Goal: Task Accomplishment & Management: Complete application form

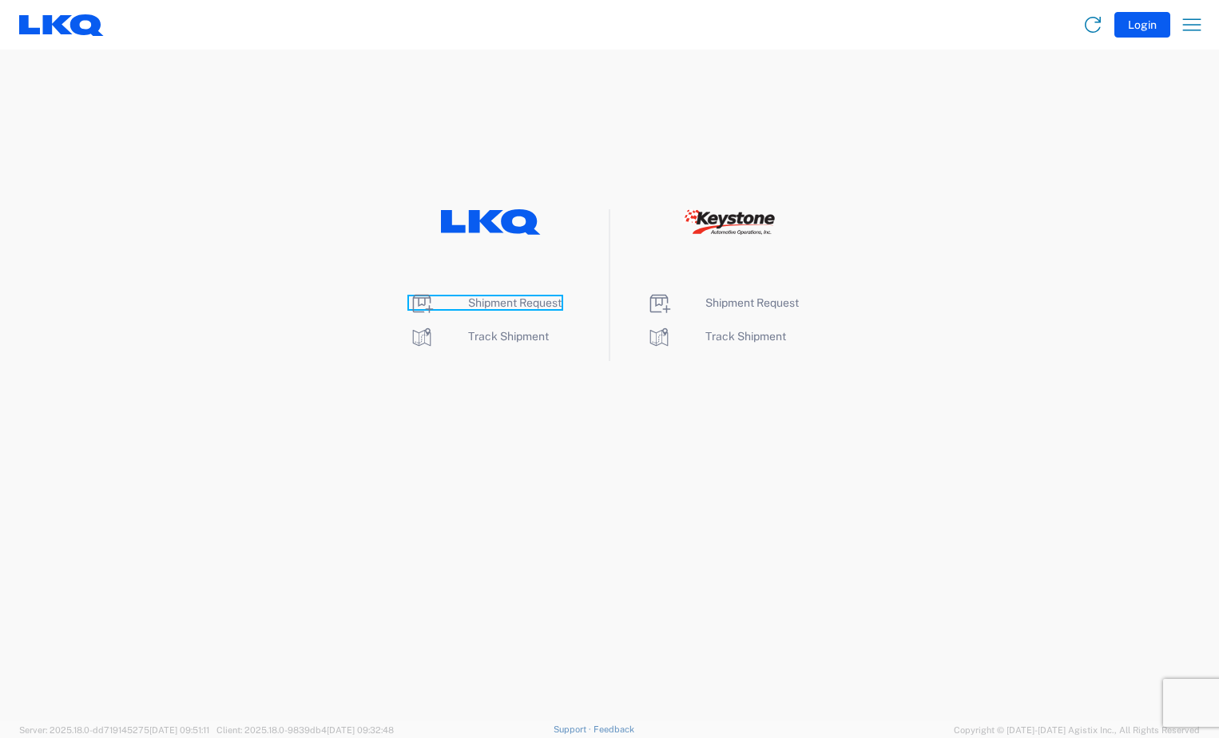
click at [494, 307] on span "Shipment Request" at bounding box center [514, 302] width 93 height 13
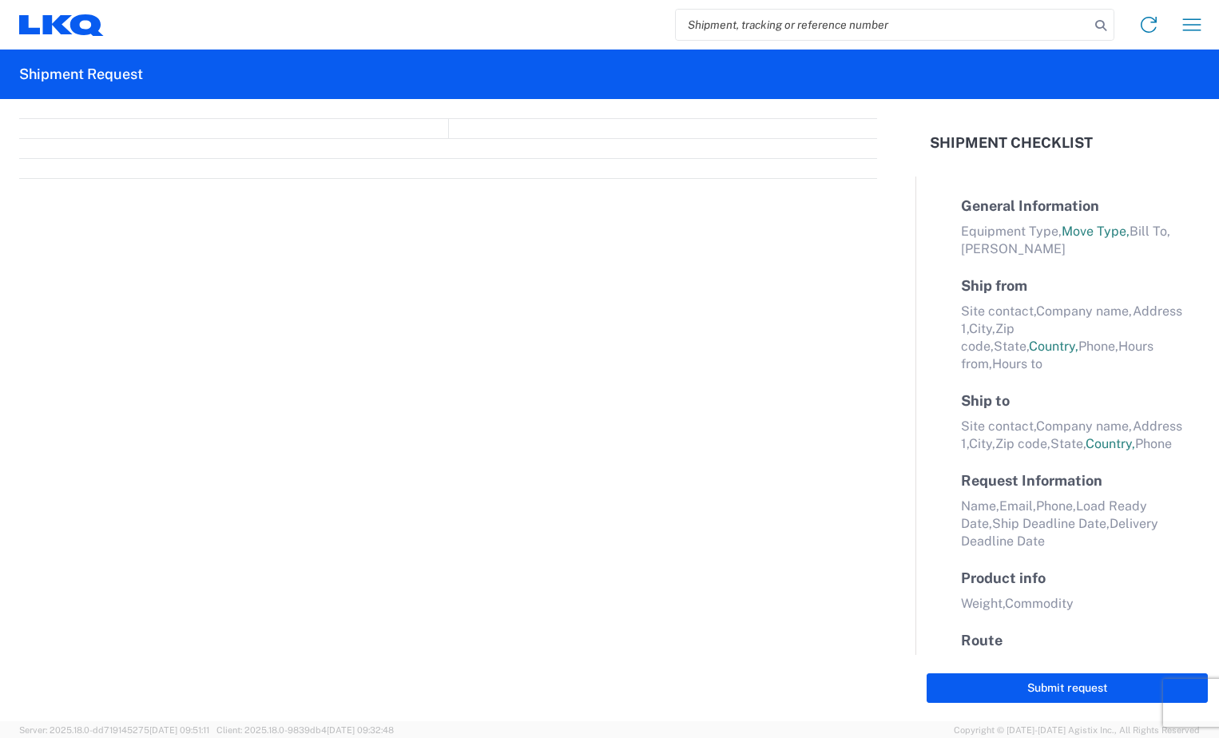
select select "FULL"
select select "LBS"
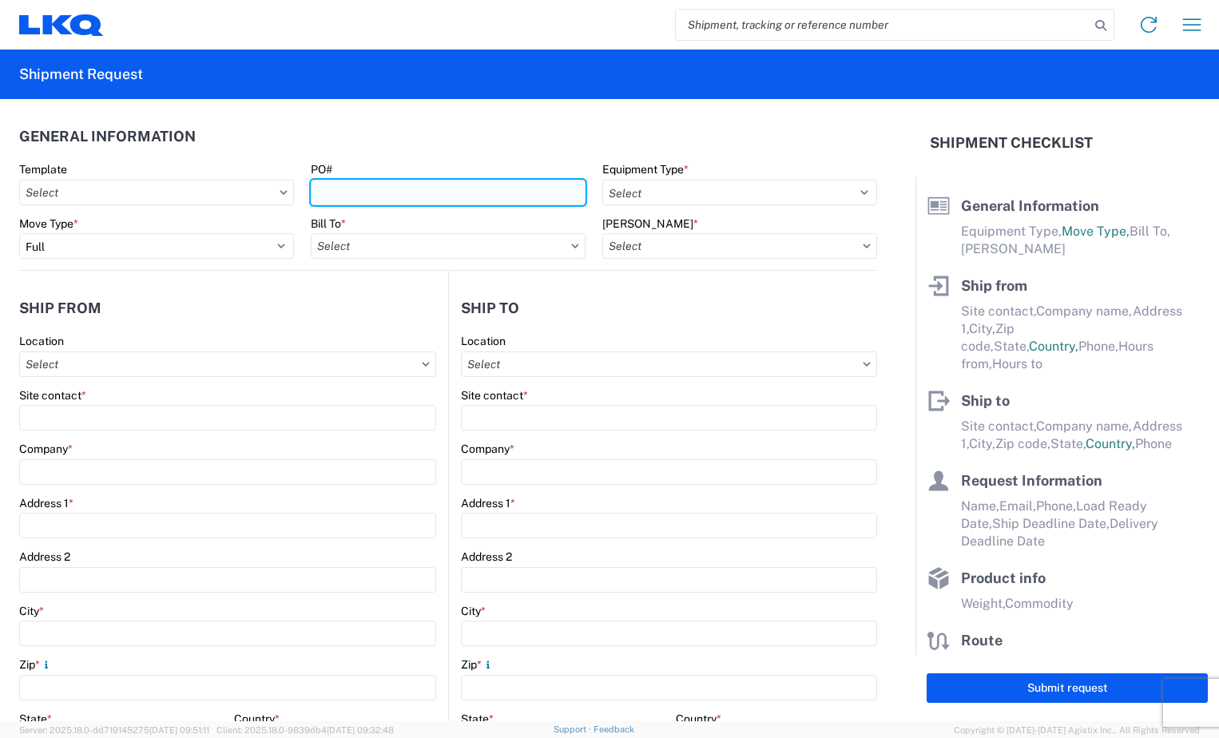
click at [358, 187] on input "PO#" at bounding box center [448, 193] width 275 height 26
type input "BR004972"
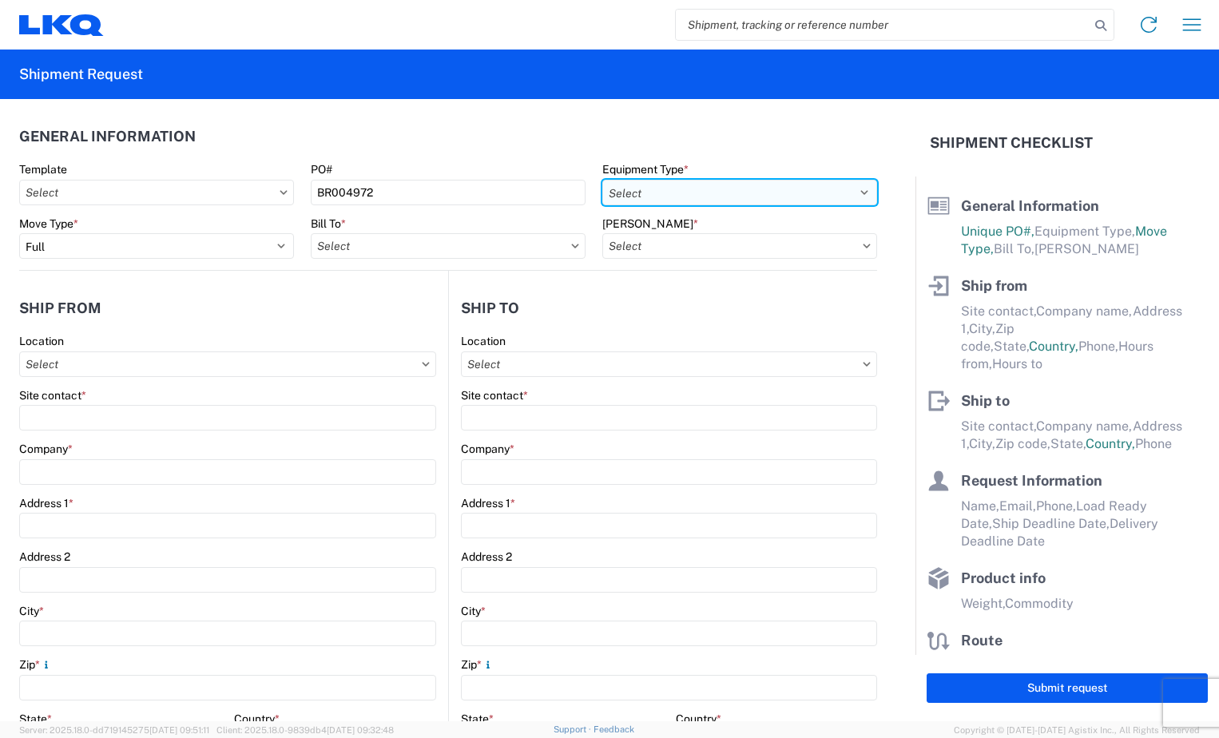
click at [852, 192] on select "Select 53’ Dry Van Flatbed Dropdeck (van) Lowboy (flatbed) Rail" at bounding box center [739, 193] width 275 height 26
select select "STDV"
click at [602, 180] on select "Select 53’ Dry Van Flatbed Dropdeck (van) Lowboy (flatbed) Rail" at bounding box center [739, 193] width 275 height 26
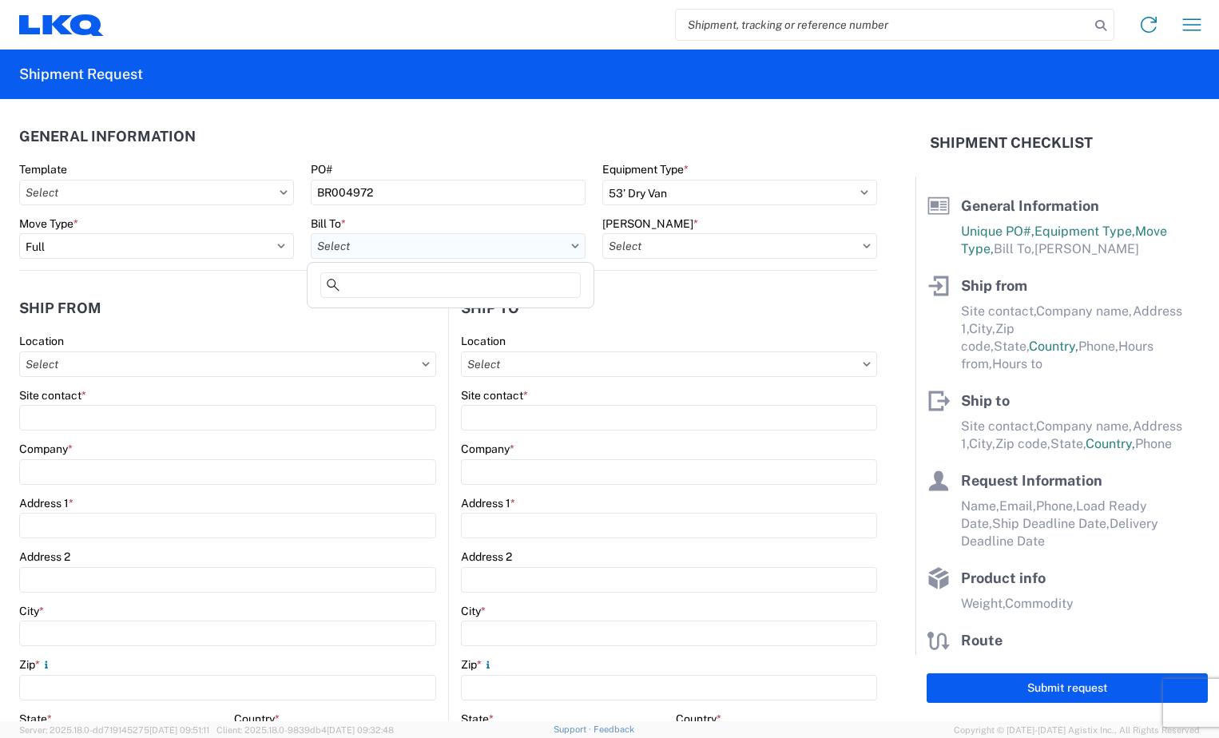
click at [517, 244] on input "Bill To *" at bounding box center [448, 246] width 275 height 26
click at [487, 292] on input at bounding box center [450, 285] width 260 height 26
type input "3118"
click at [487, 308] on div "3118 - [GEOGRAPHIC_DATA] [GEOGRAPHIC_DATA]" at bounding box center [451, 317] width 280 height 26
type input "3118 - [GEOGRAPHIC_DATA] [GEOGRAPHIC_DATA]"
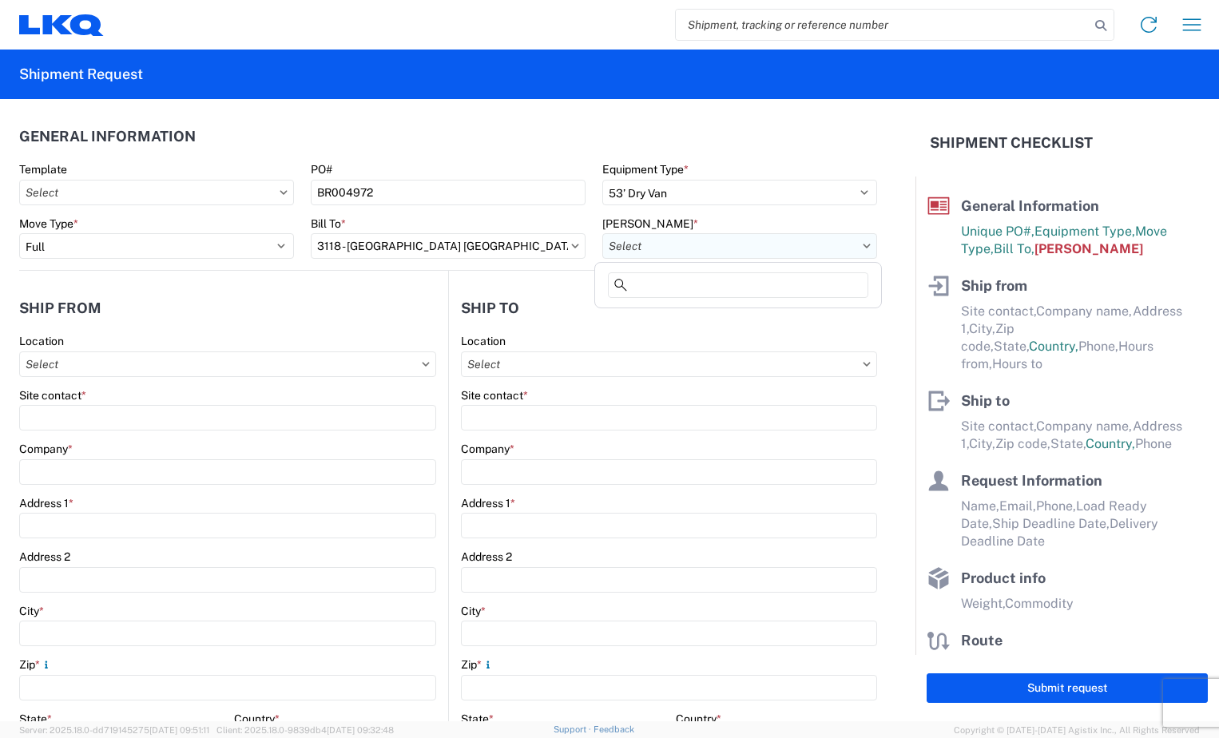
click at [856, 240] on input "[PERSON_NAME] *" at bounding box center [739, 246] width 275 height 26
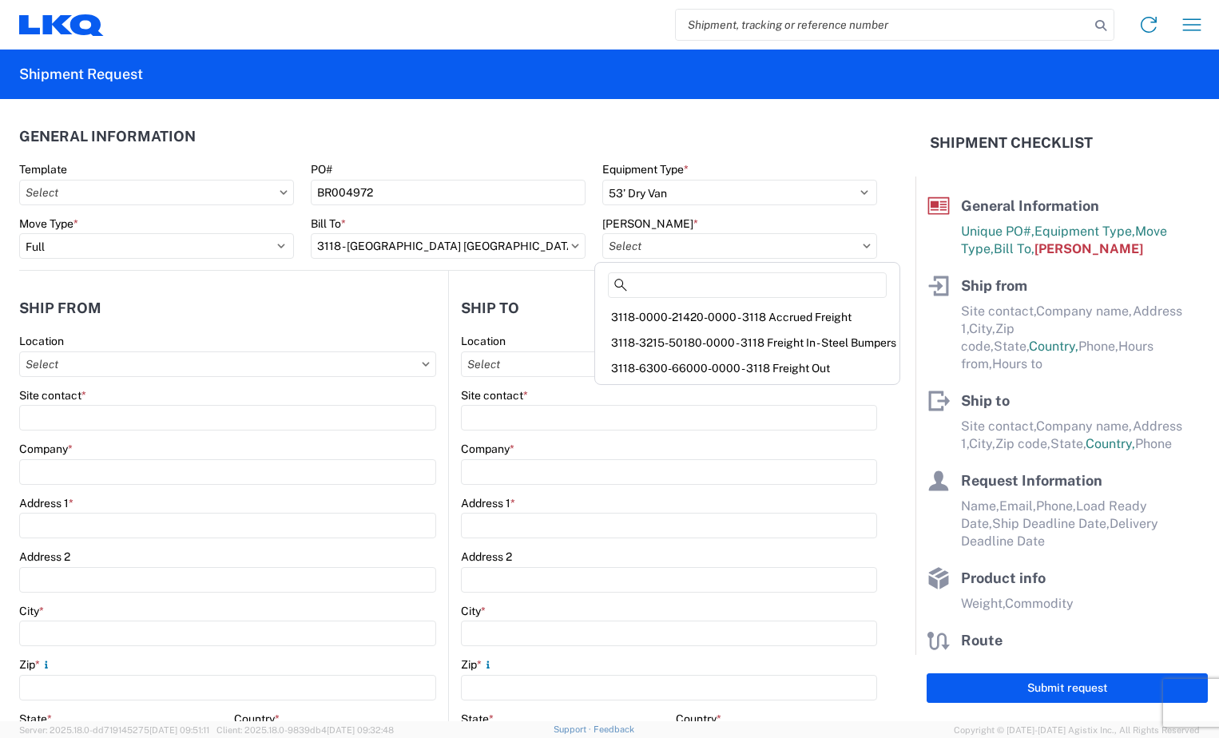
click at [726, 313] on div "3118-0000-21420-0000 - 3118 Accrued Freight" at bounding box center [747, 317] width 298 height 26
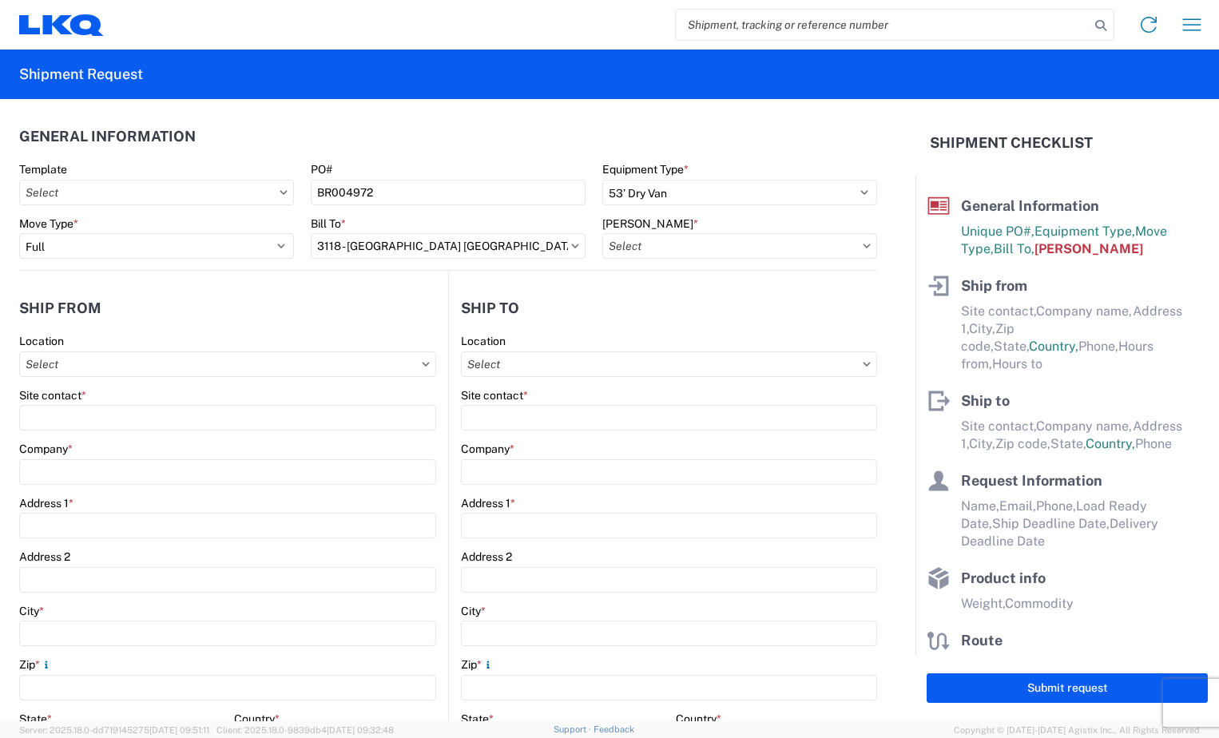
type input "3118-0000-21420-0000 - 3118 Accrued Freight"
click at [592, 368] on input "Location" at bounding box center [669, 365] width 416 height 26
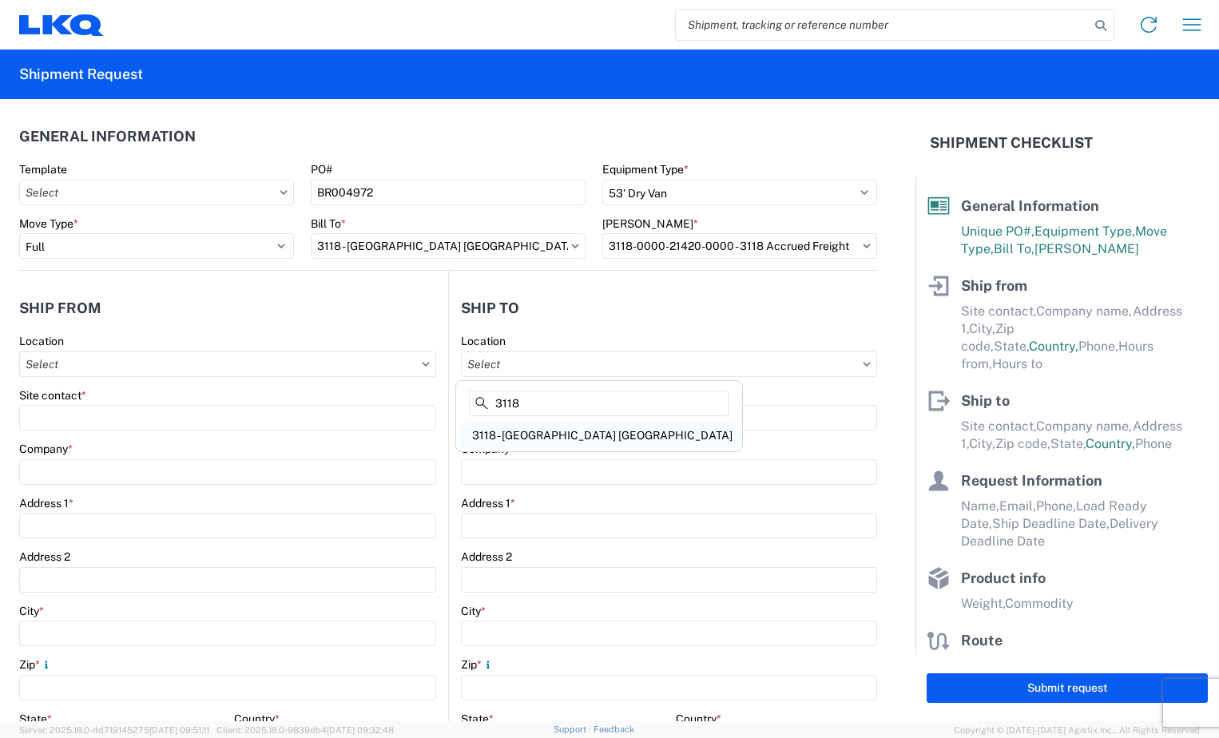
type input "3118"
click at [574, 438] on div "3118 - [GEOGRAPHIC_DATA] [GEOGRAPHIC_DATA]" at bounding box center [599, 436] width 280 height 26
type input "3118 - [GEOGRAPHIC_DATA] [GEOGRAPHIC_DATA]"
type input "LKQ Corporation"
type input "[STREET_ADDRESS]"
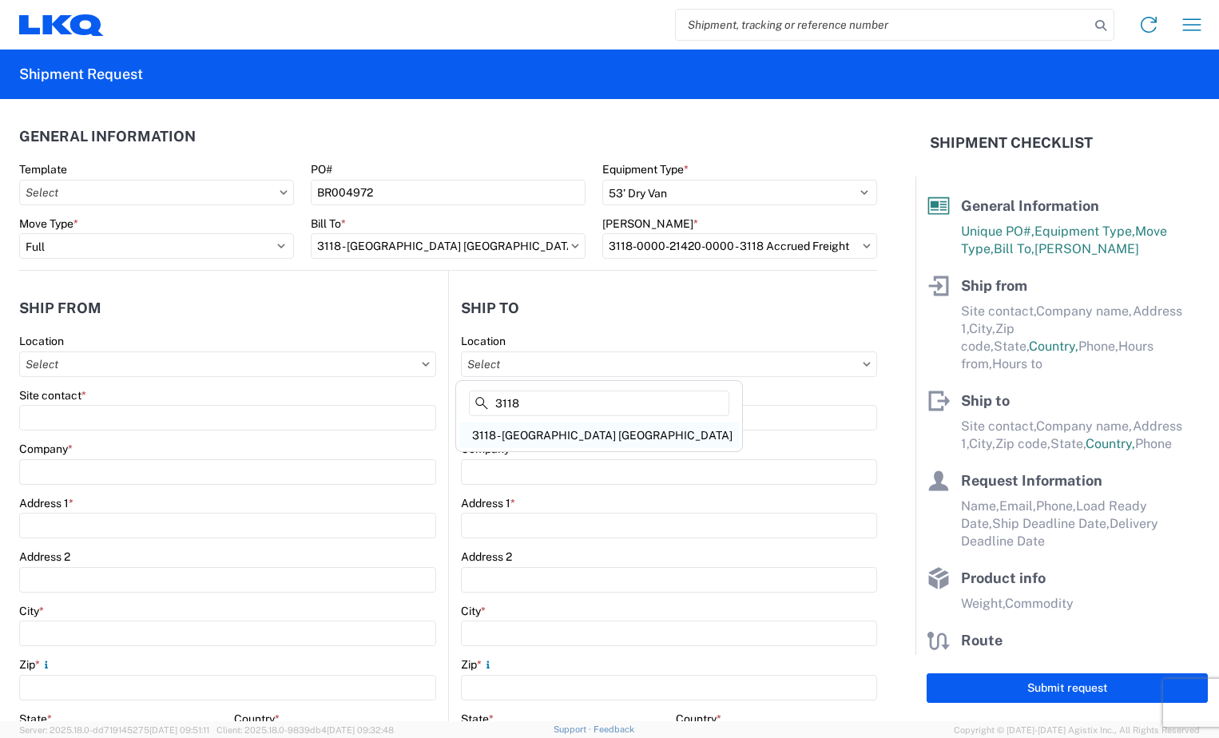
type input "Brainerd"
type input "56401"
select select "US"
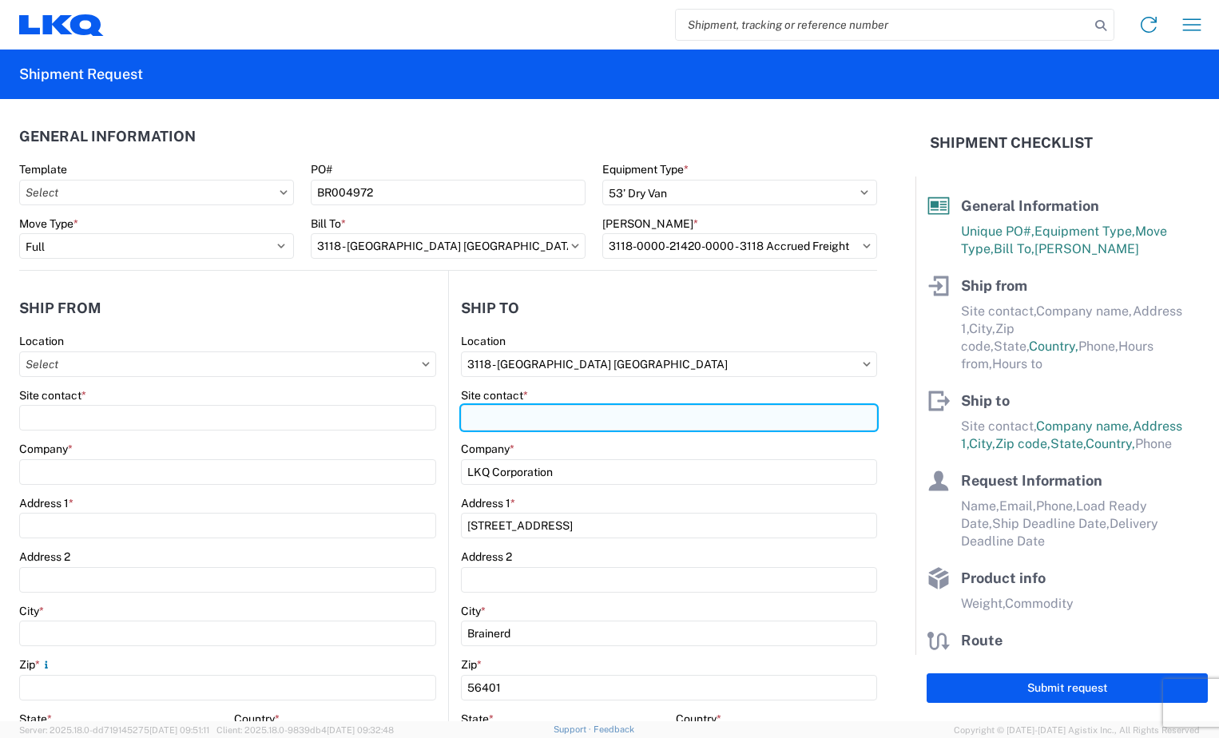
click at [574, 419] on input "Site contact *" at bounding box center [669, 418] width 416 height 26
type input "m"
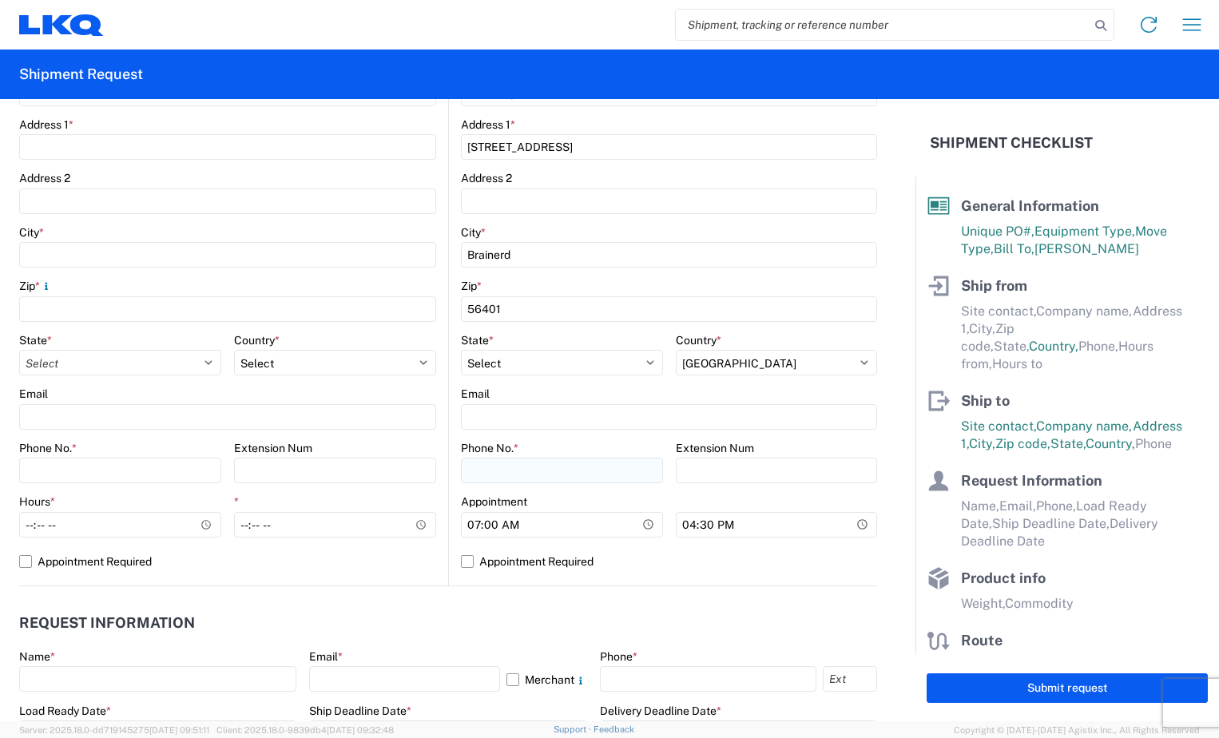
scroll to position [399, 0]
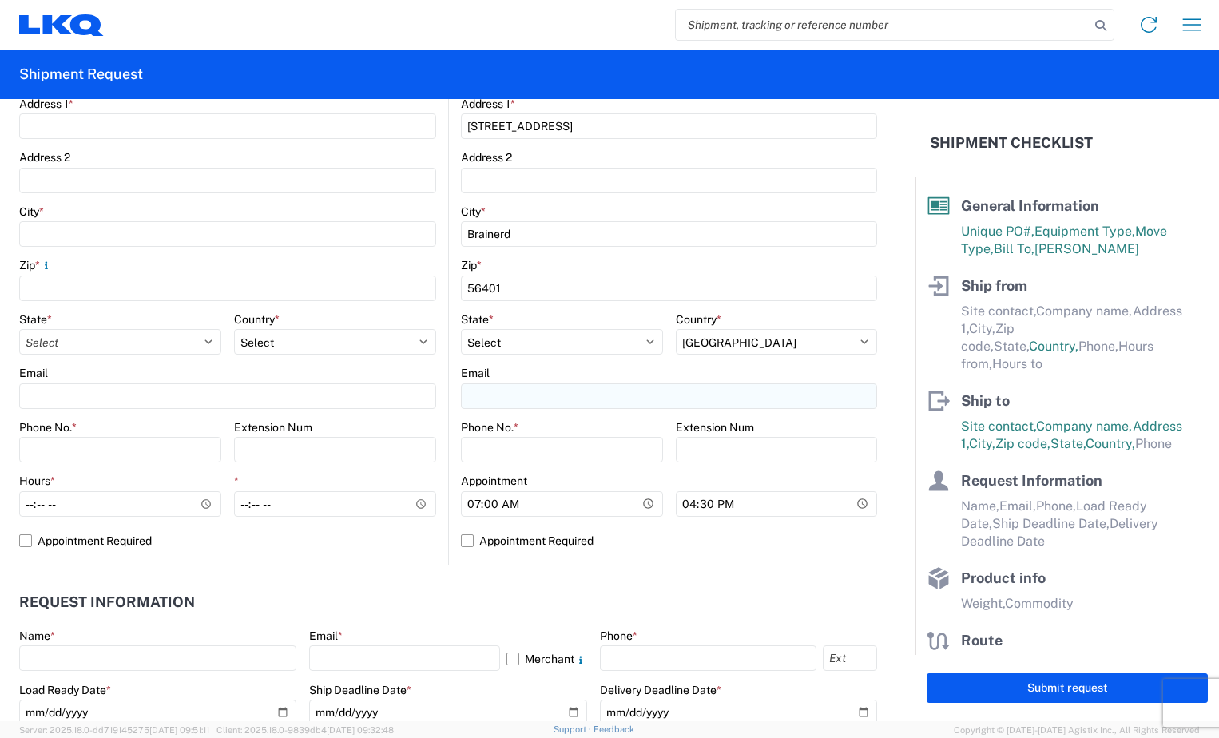
type input "[PERSON_NAME]"
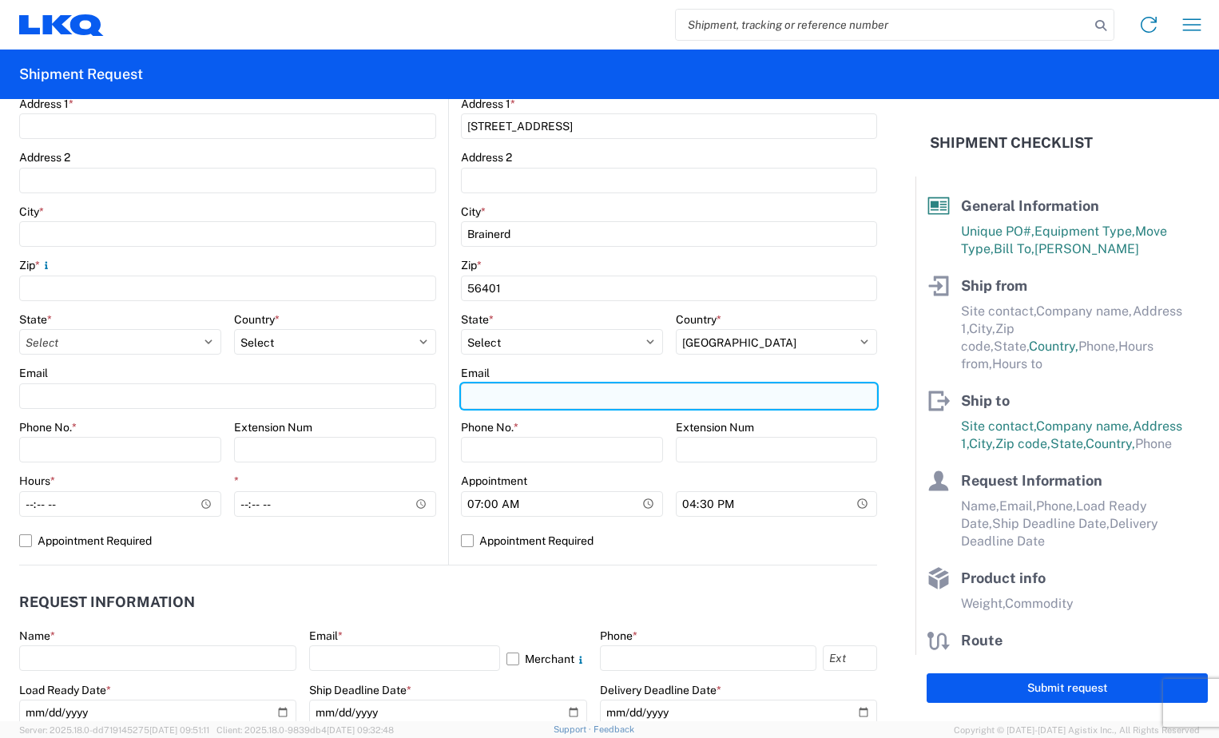
click at [505, 391] on input "Email" at bounding box center [669, 396] width 416 height 26
type input "[EMAIL_ADDRESS][DOMAIN_NAME]"
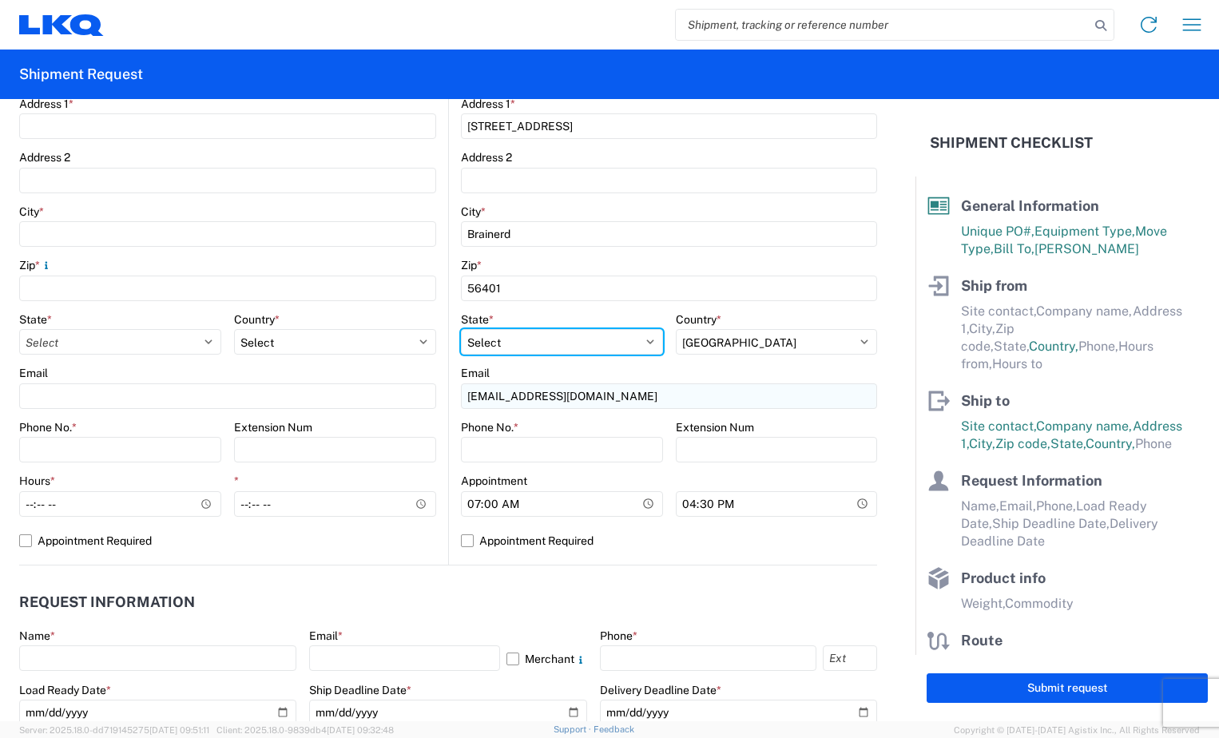
select select "OH"
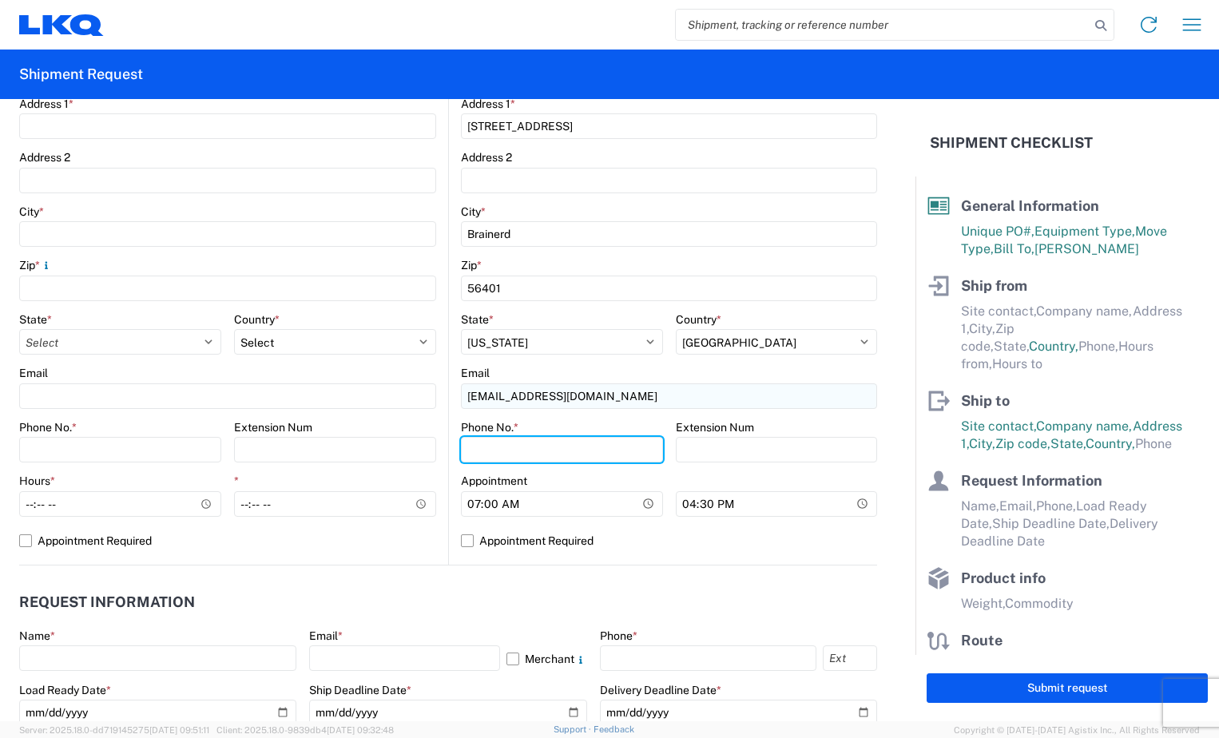
type input "6144442181"
type input "[PERSON_NAME]"
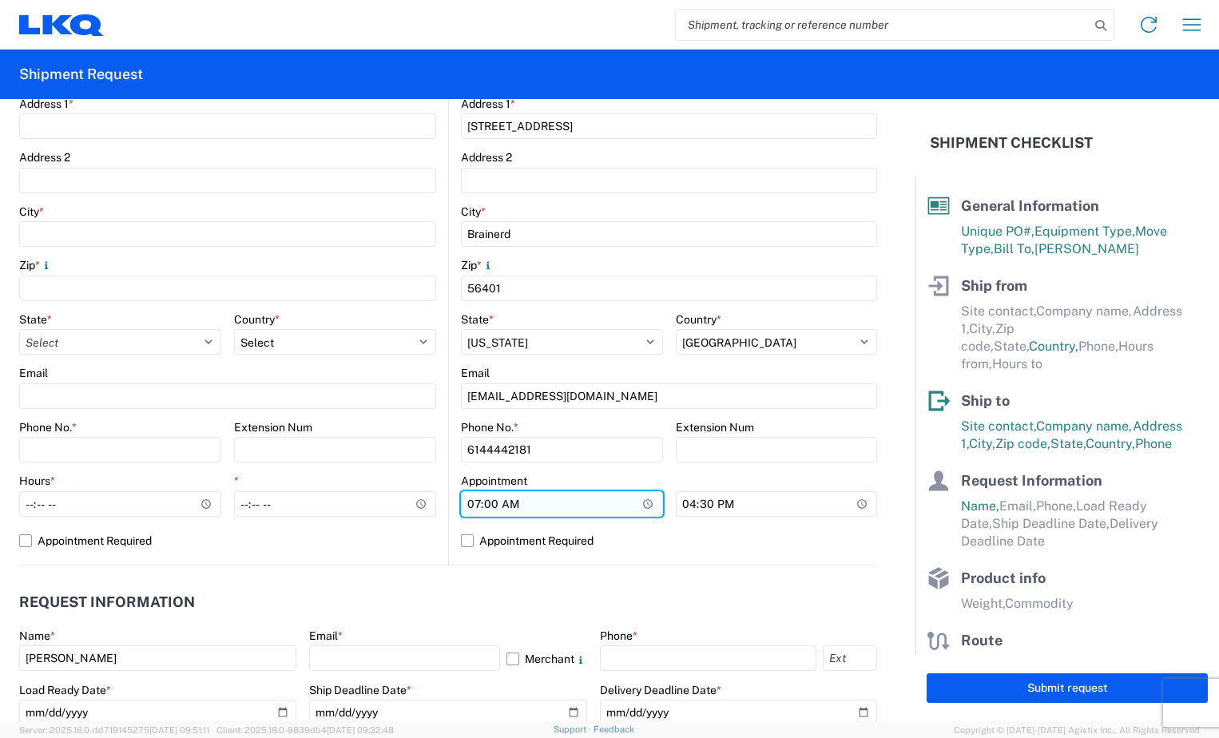
click at [473, 502] on input "07:00" at bounding box center [562, 504] width 202 height 26
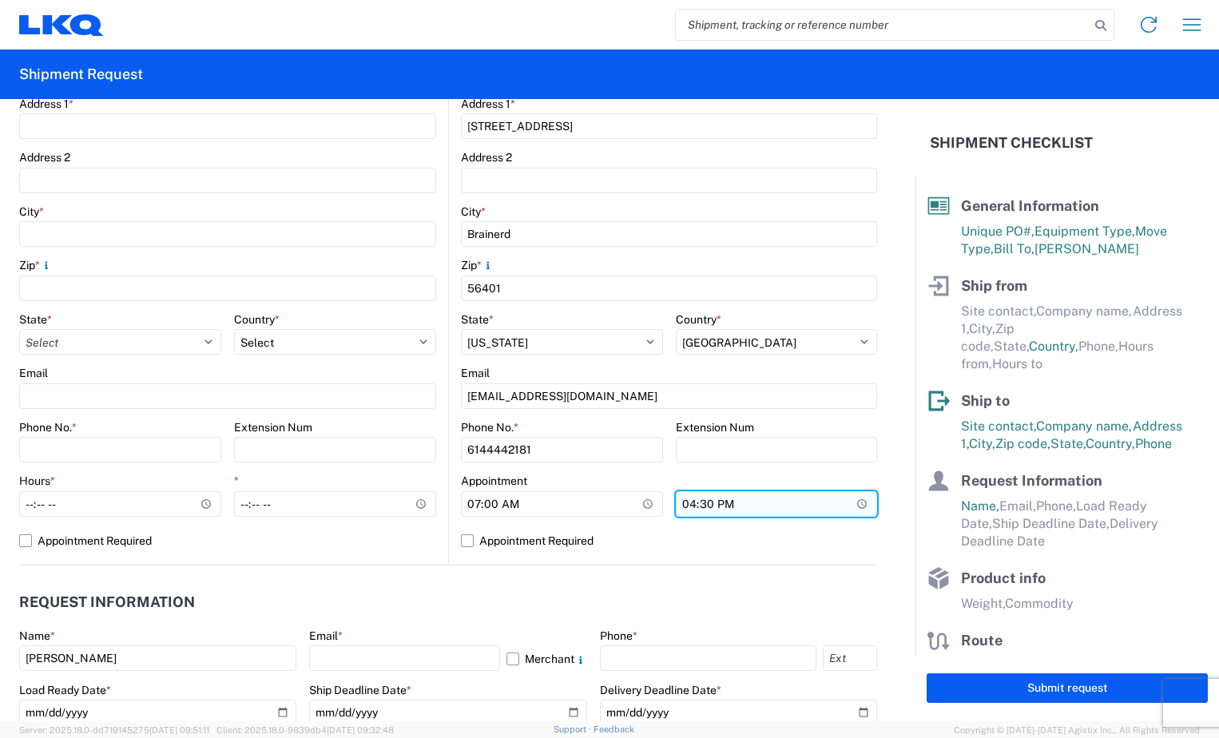
click at [676, 508] on input "16:30" at bounding box center [777, 504] width 202 height 26
type input "12:00"
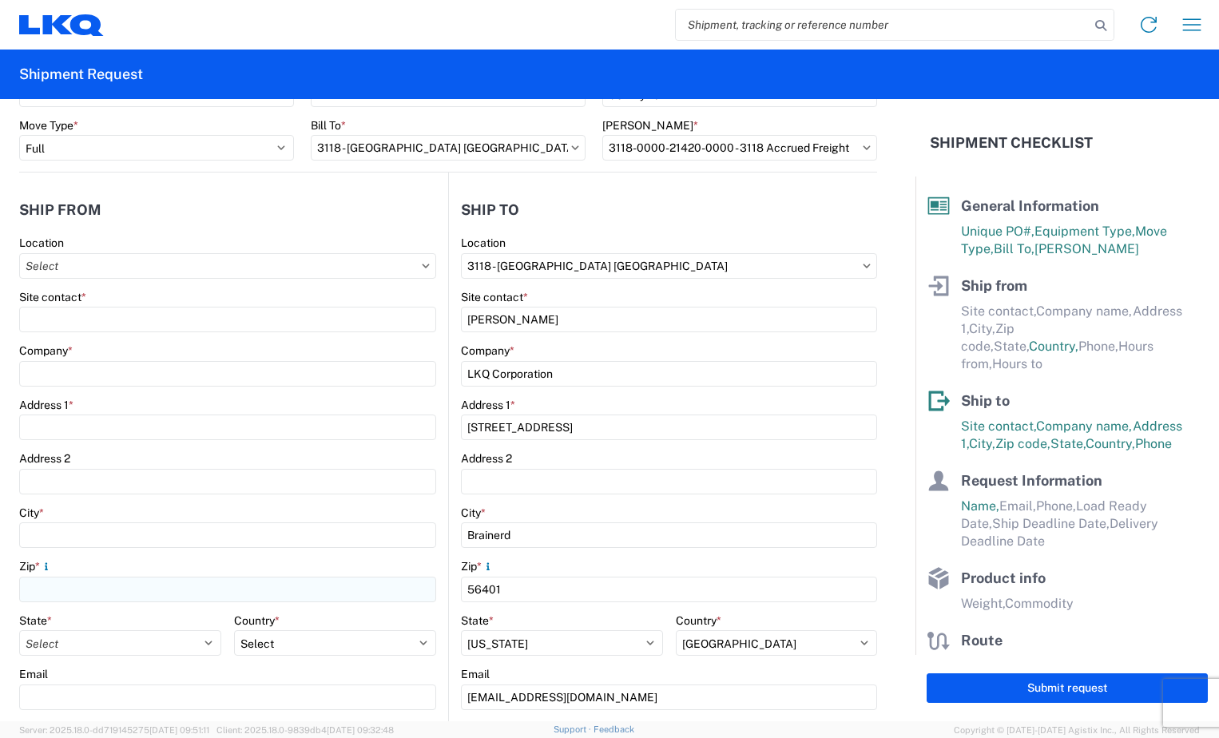
scroll to position [80, 0]
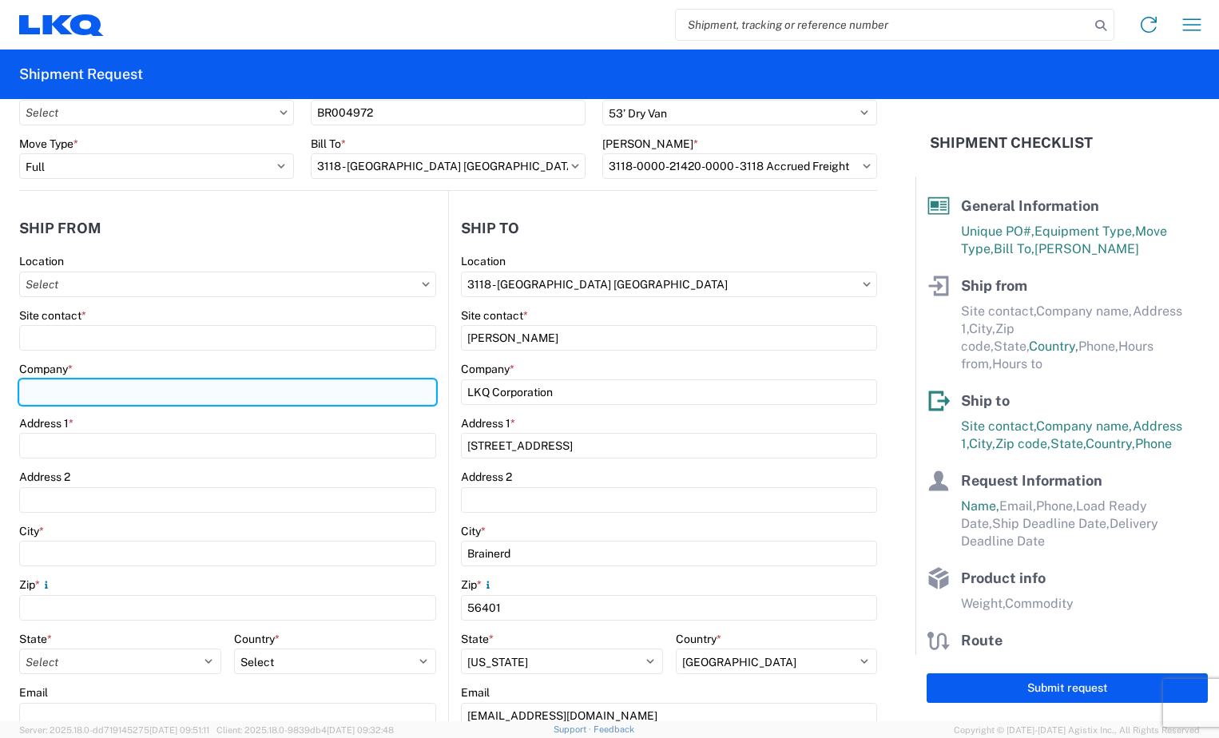
click at [169, 386] on input "Company *" at bounding box center [227, 392] width 417 height 26
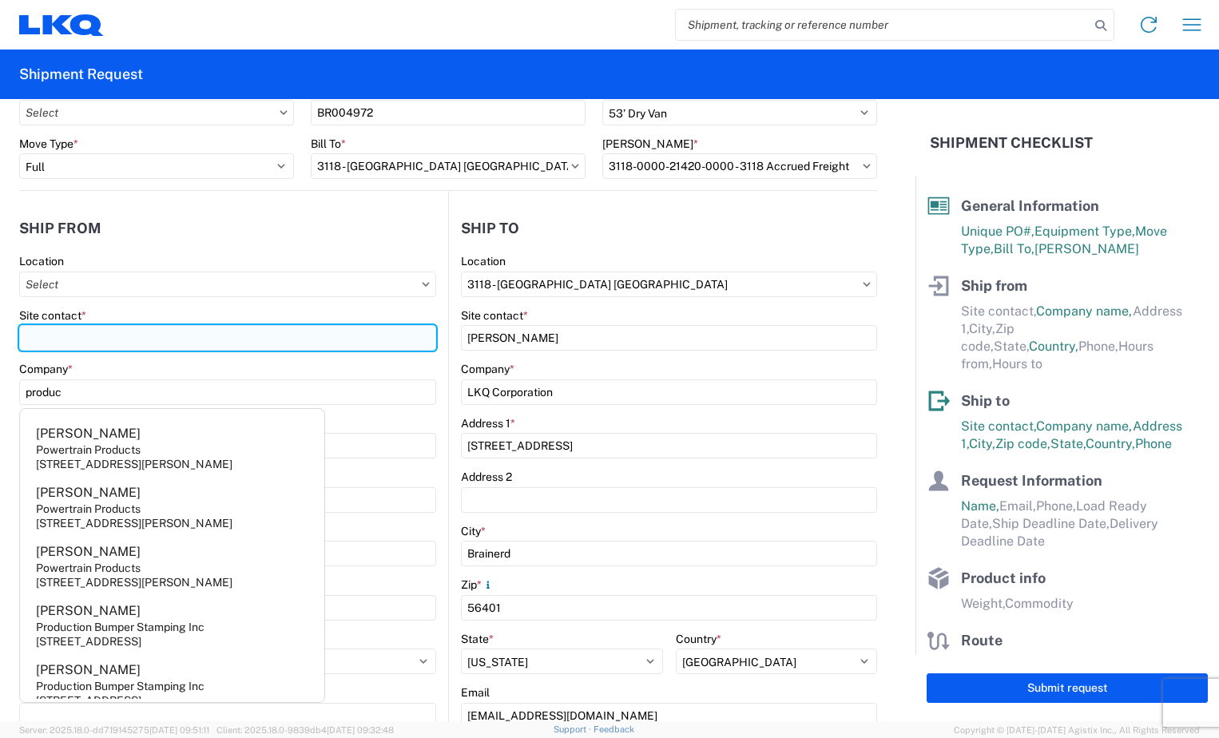
click at [267, 336] on input "Site contact *" at bounding box center [227, 338] width 417 height 26
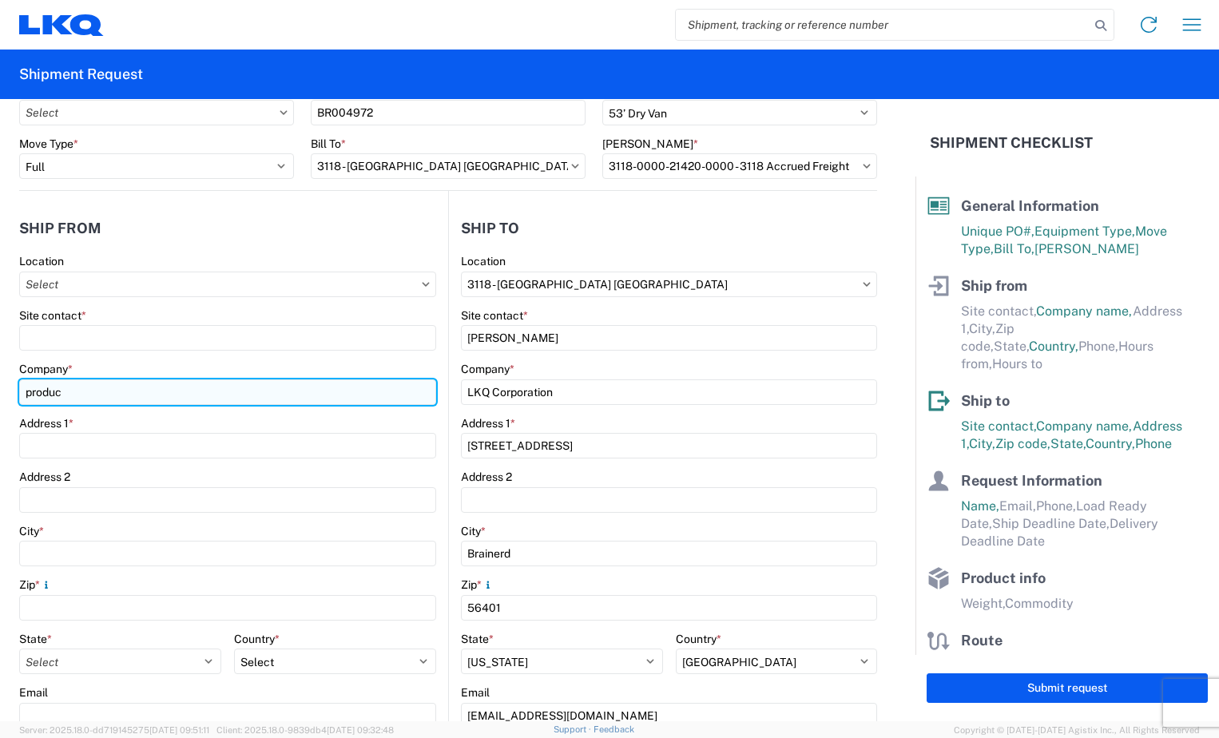
click at [232, 403] on input "produc" at bounding box center [227, 392] width 417 height 26
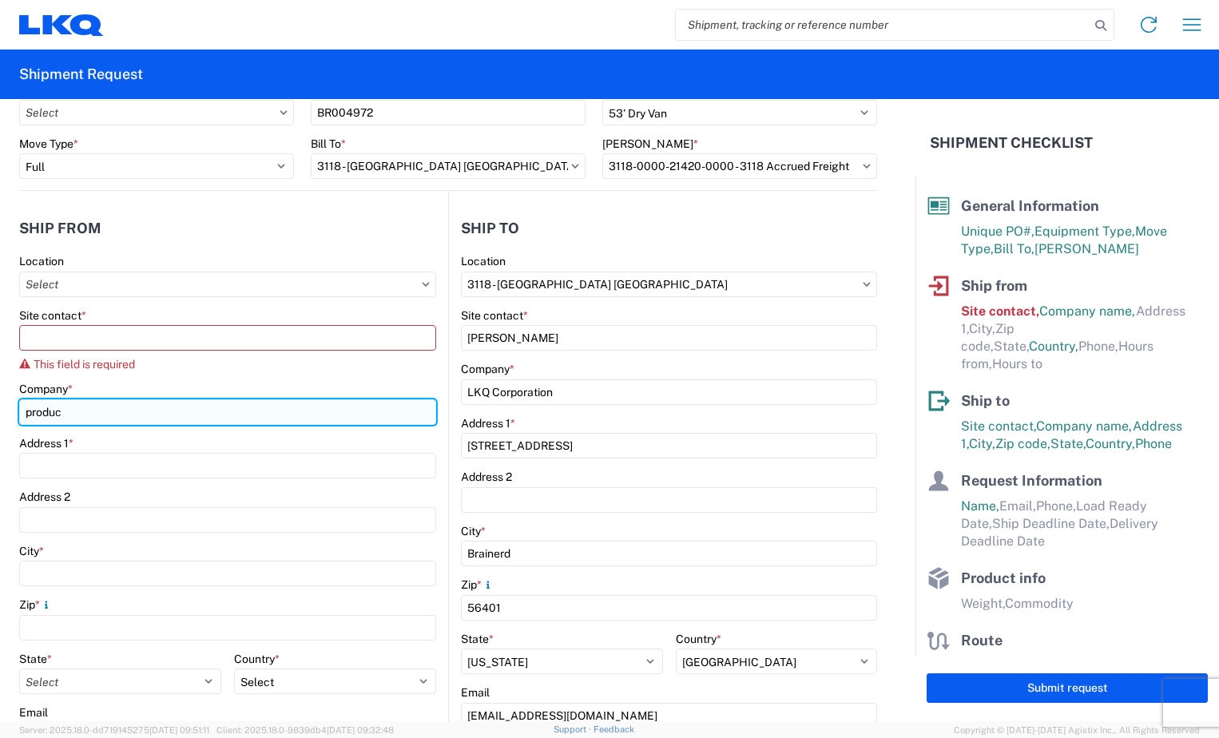
type input "Production Bumper Stamping Inc"
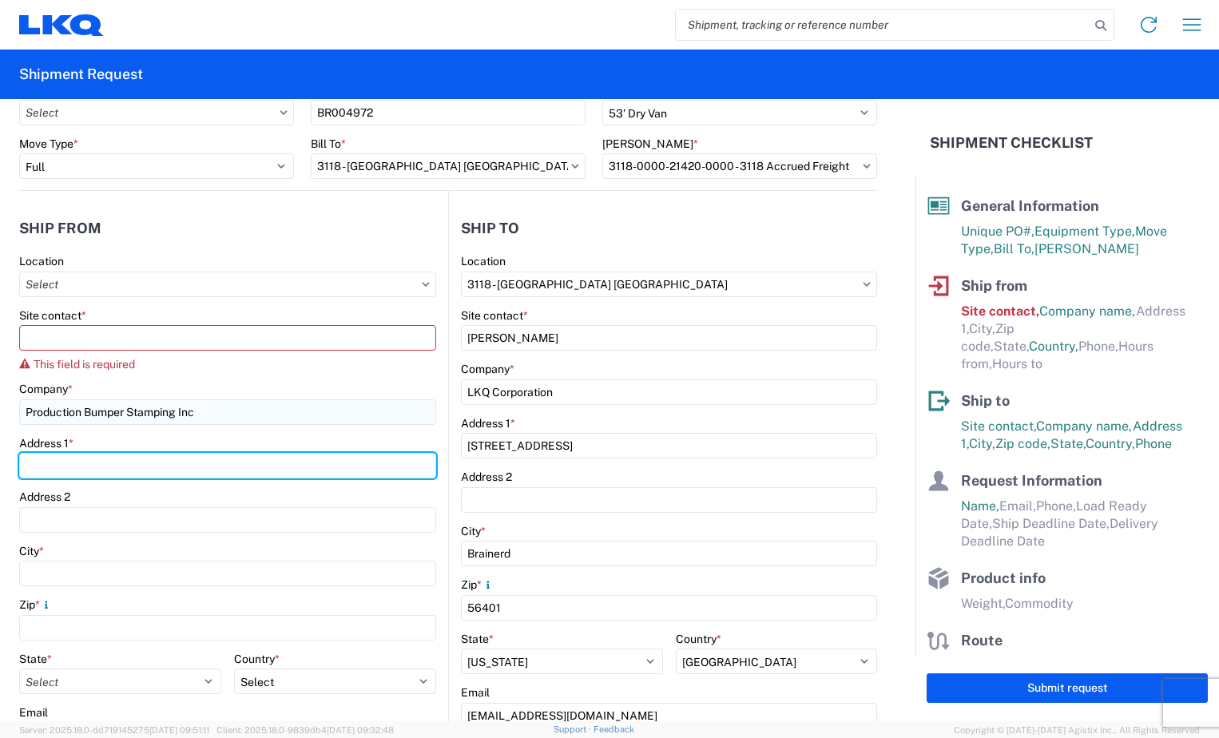
type input "[STREET_ADDRESS]"
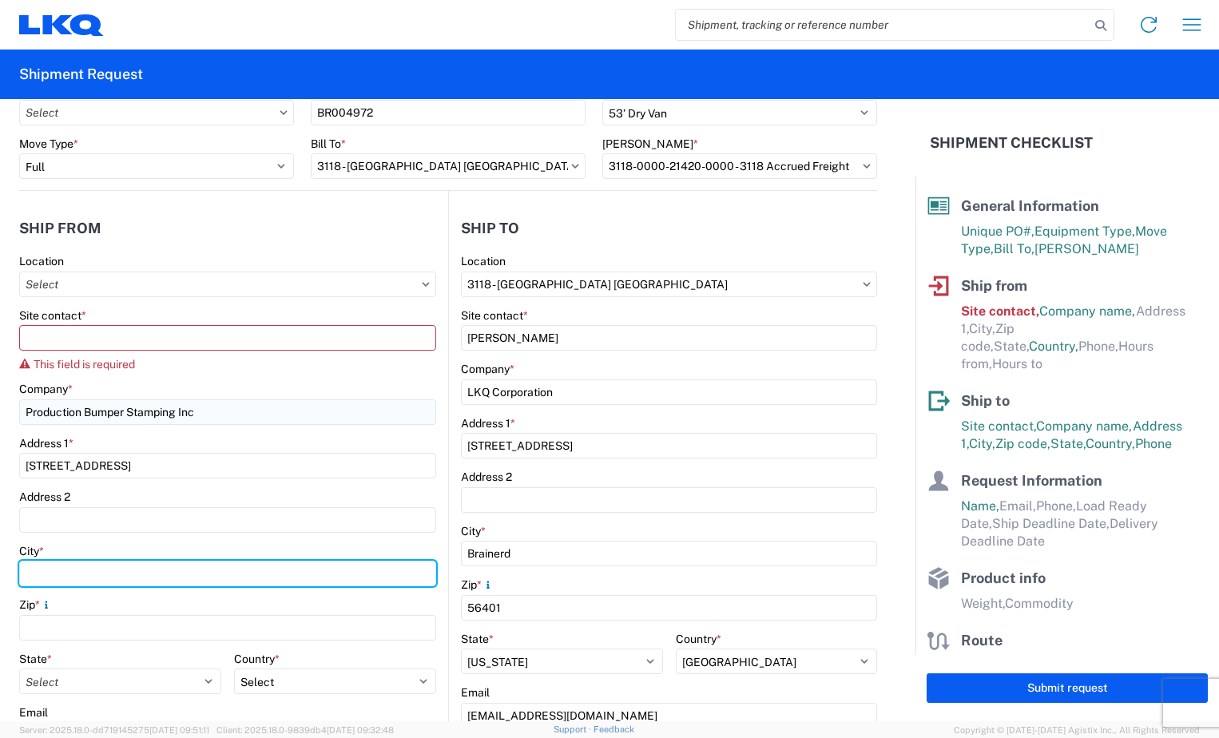
type input "Columbus"
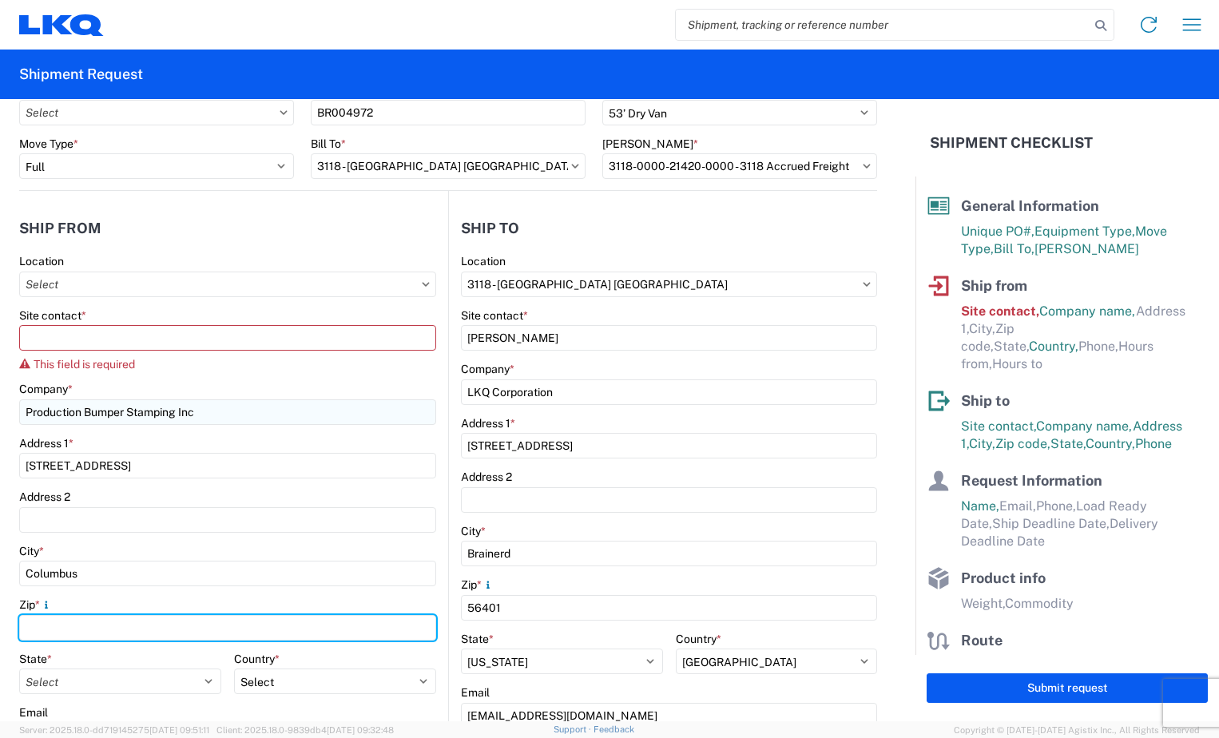
type input "43207"
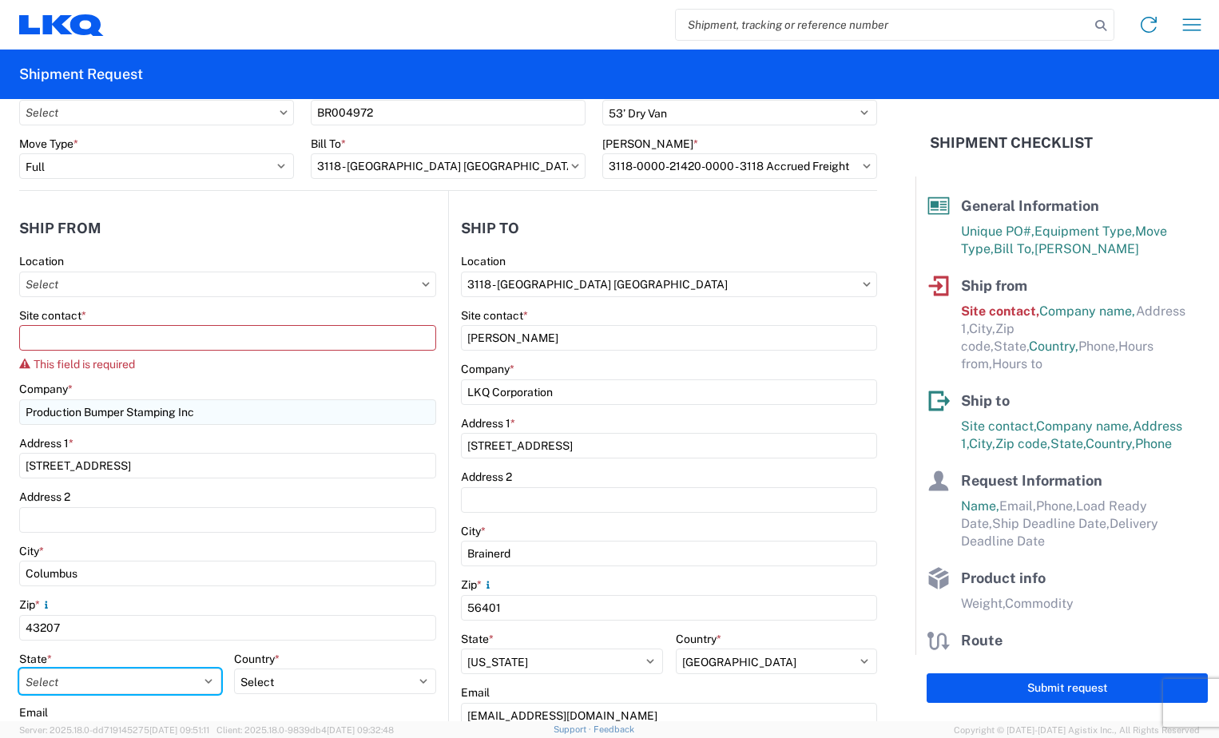
select select "OH"
type input "[EMAIL_ADDRESS][DOMAIN_NAME]"
type input "6144442181"
type input "[EMAIL_ADDRESS][DOMAIN_NAME]"
type input "2188296324"
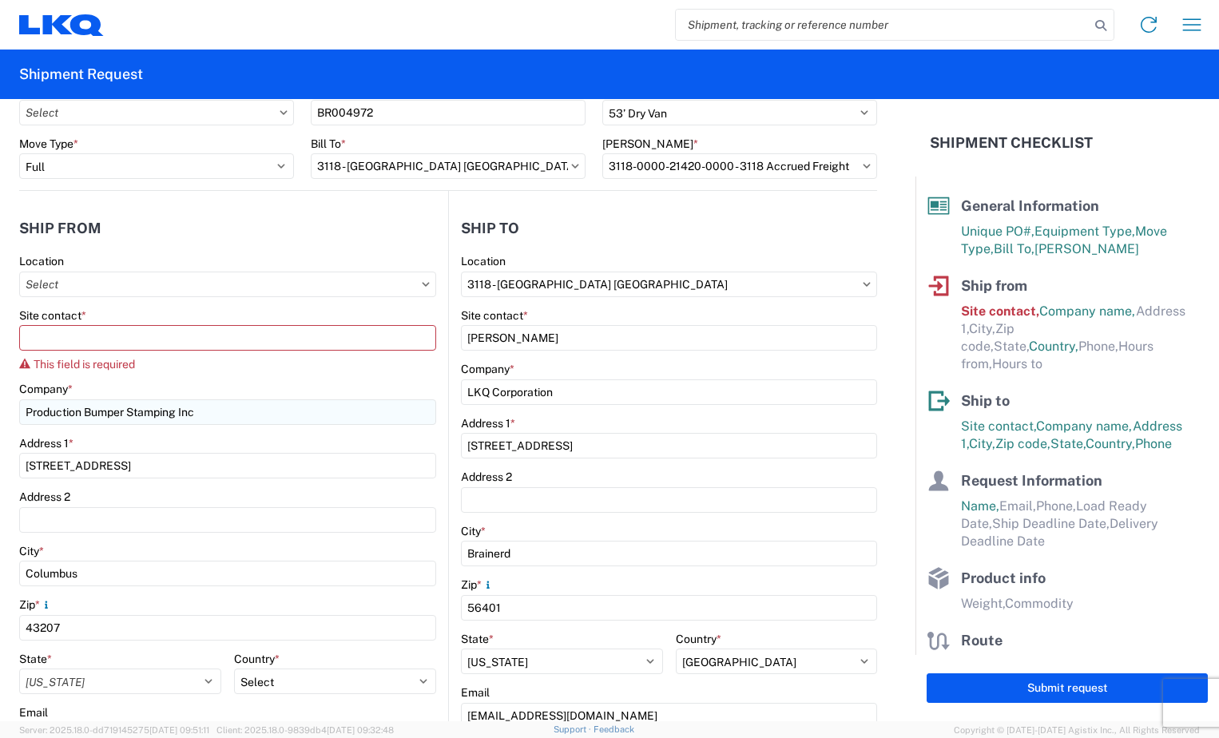
type input "[DATE]"
type input "28000"
type input "22"
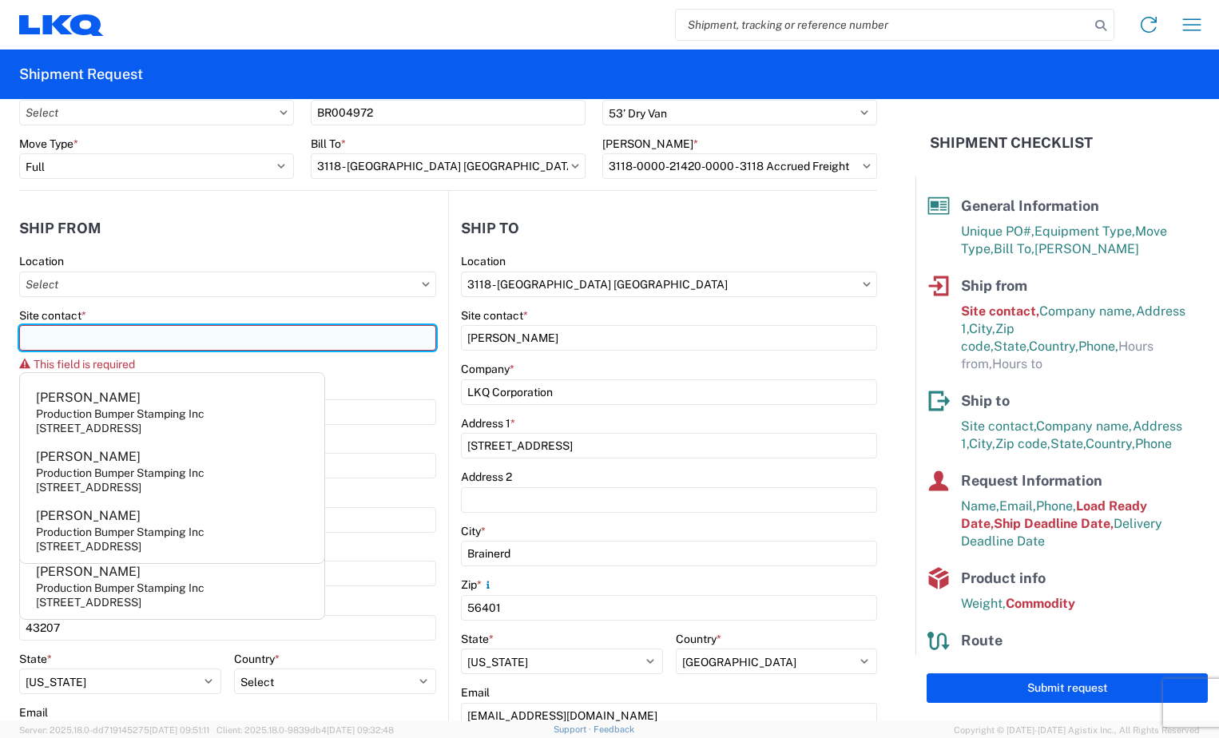
click at [186, 349] on input "Site contact *" at bounding box center [227, 338] width 417 height 26
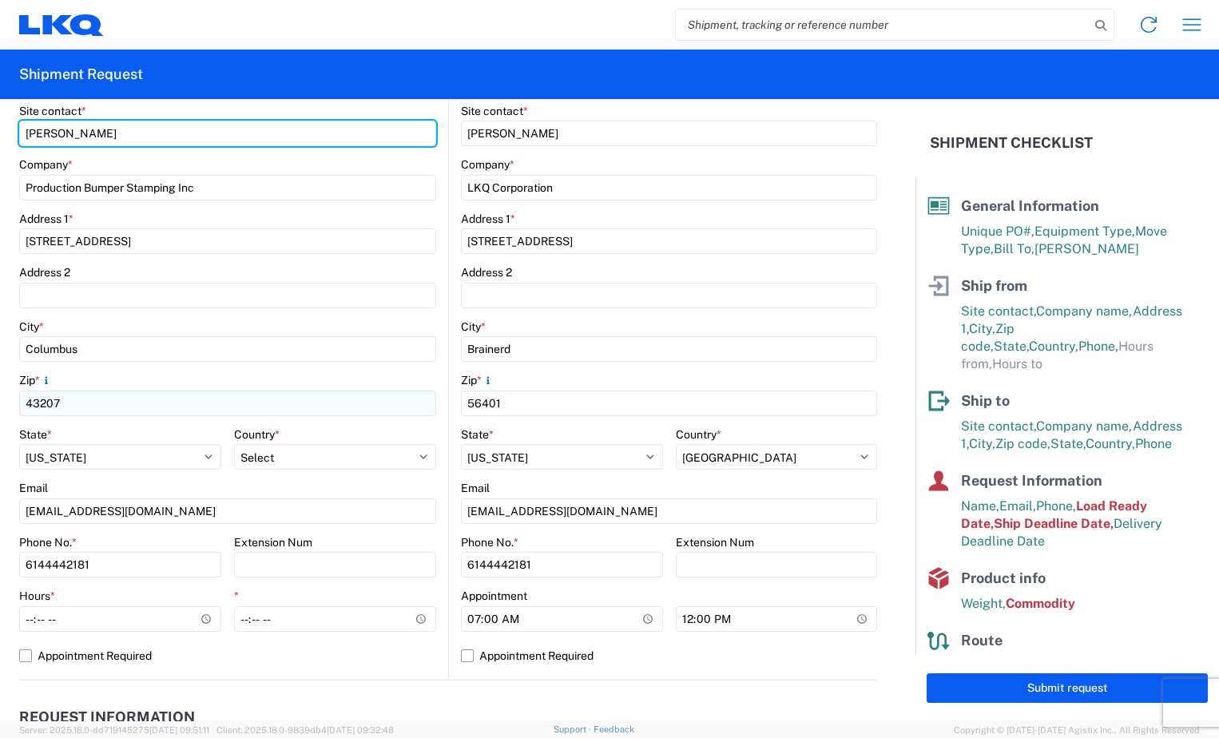
scroll to position [320, 0]
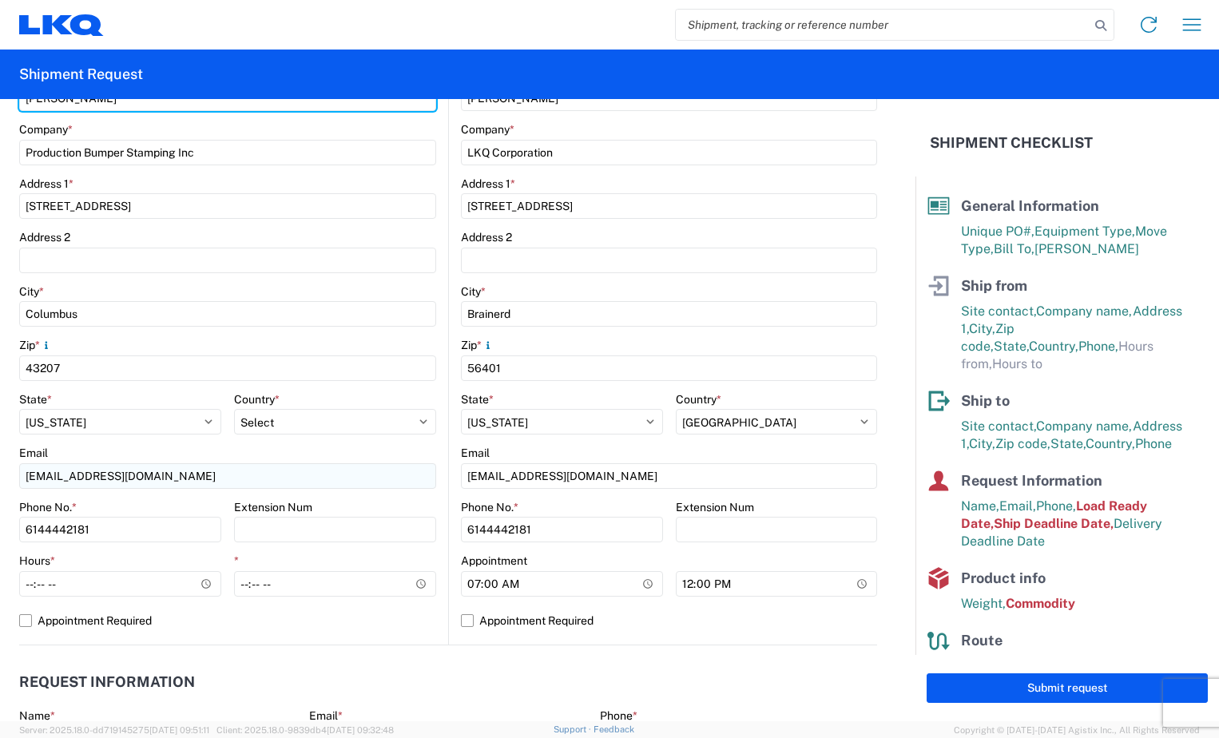
type input "[PERSON_NAME]"
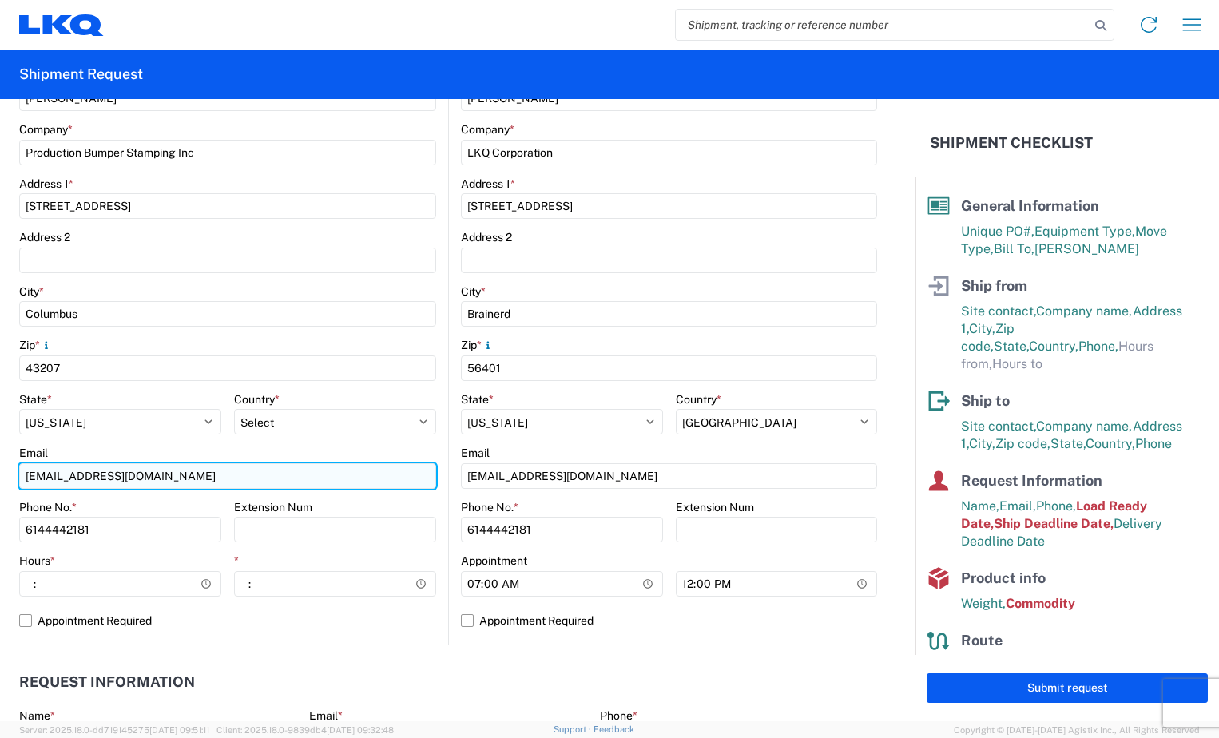
click at [197, 482] on input "[EMAIL_ADDRESS][DOMAIN_NAME]" at bounding box center [227, 476] width 417 height 26
type input "t"
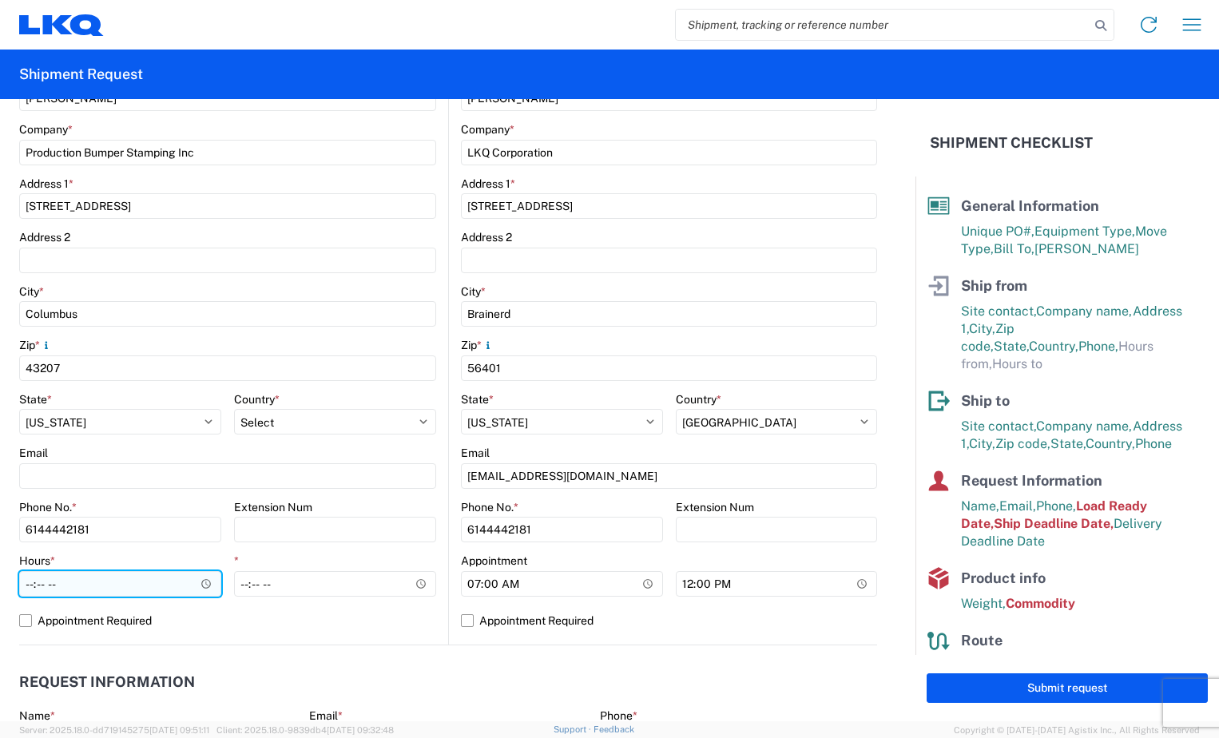
click at [34, 590] on input "Hours *" at bounding box center [120, 584] width 202 height 26
type input "06:00"
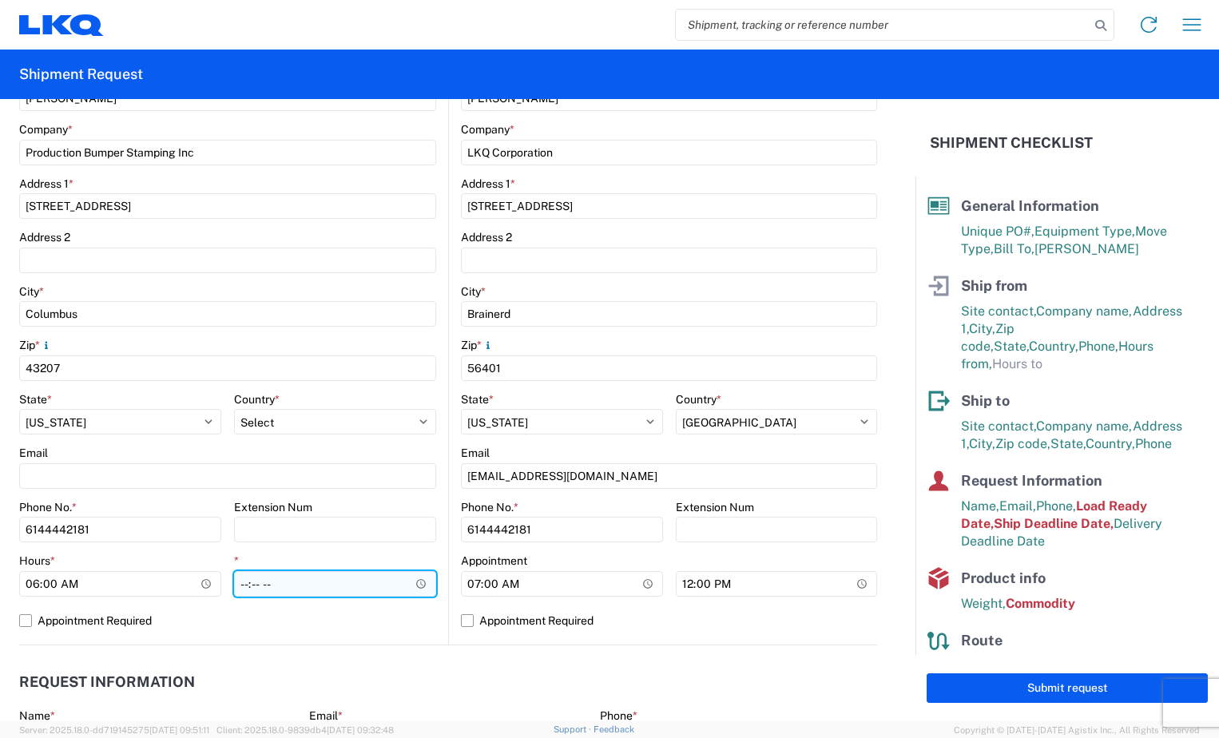
click at [239, 585] on input "*" at bounding box center [335, 584] width 202 height 26
type input "08:00"
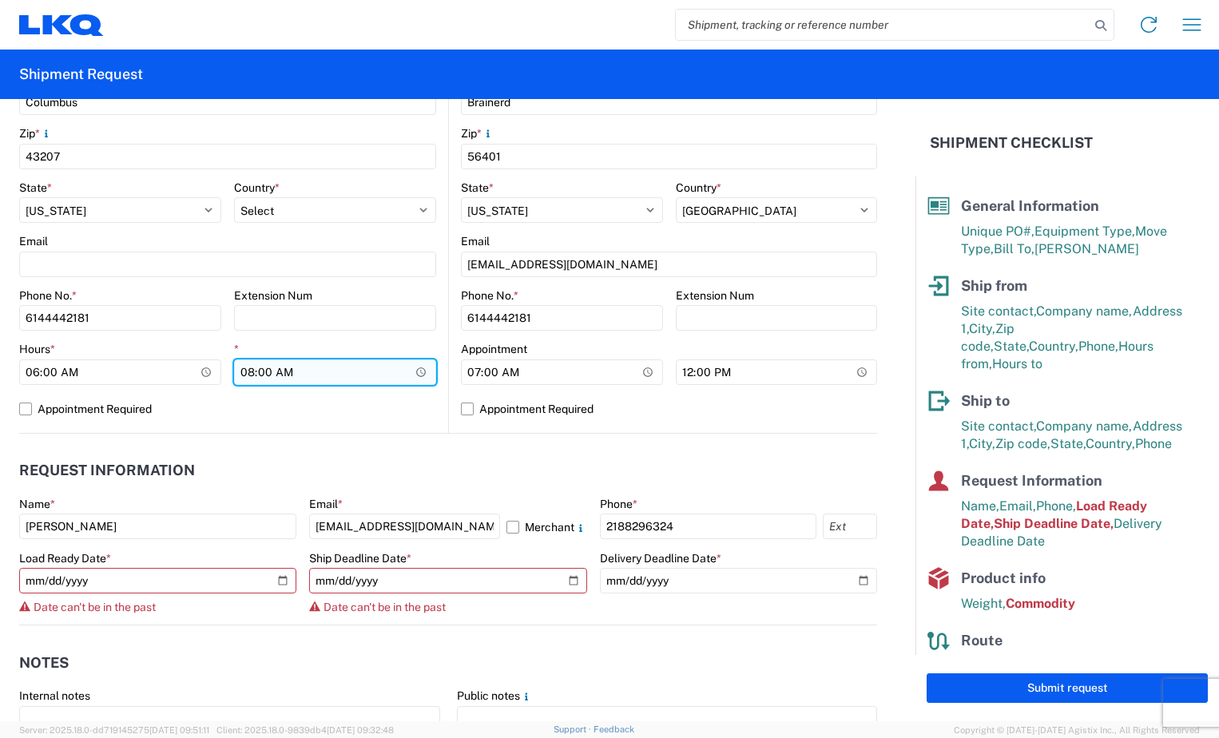
scroll to position [639, 0]
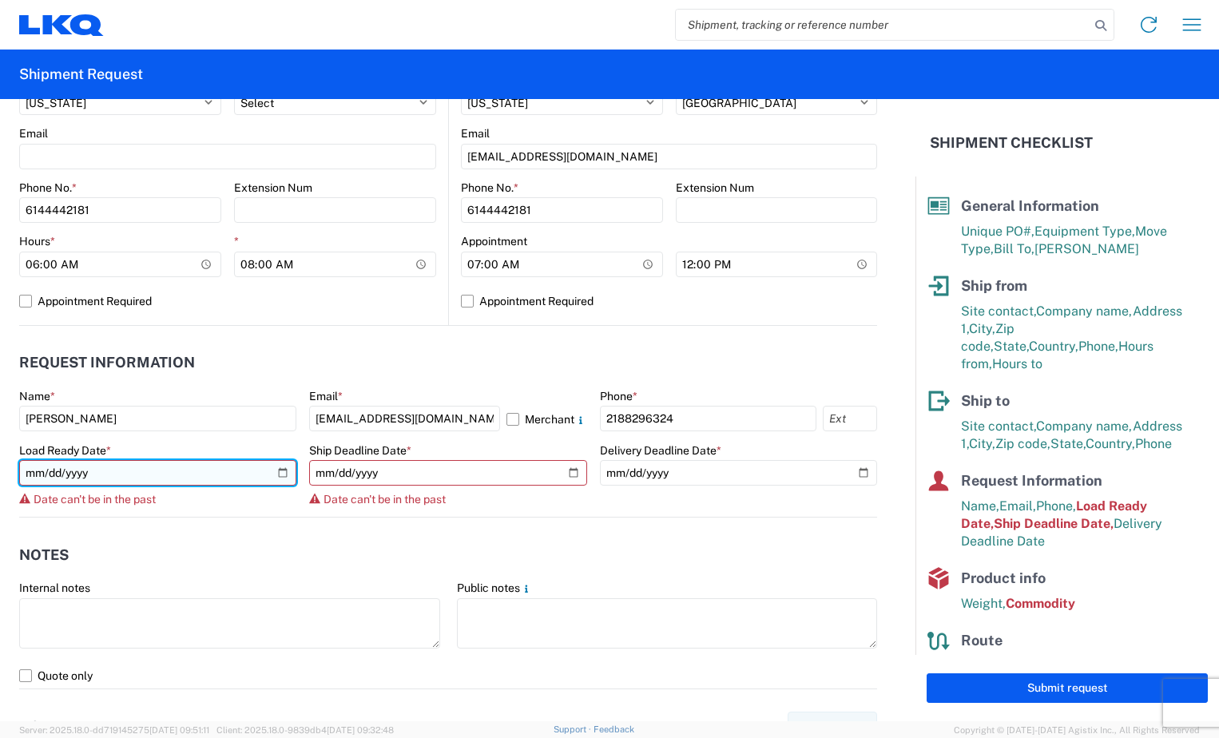
click at [281, 475] on input "[DATE]" at bounding box center [157, 473] width 277 height 26
type input "[DATE]"
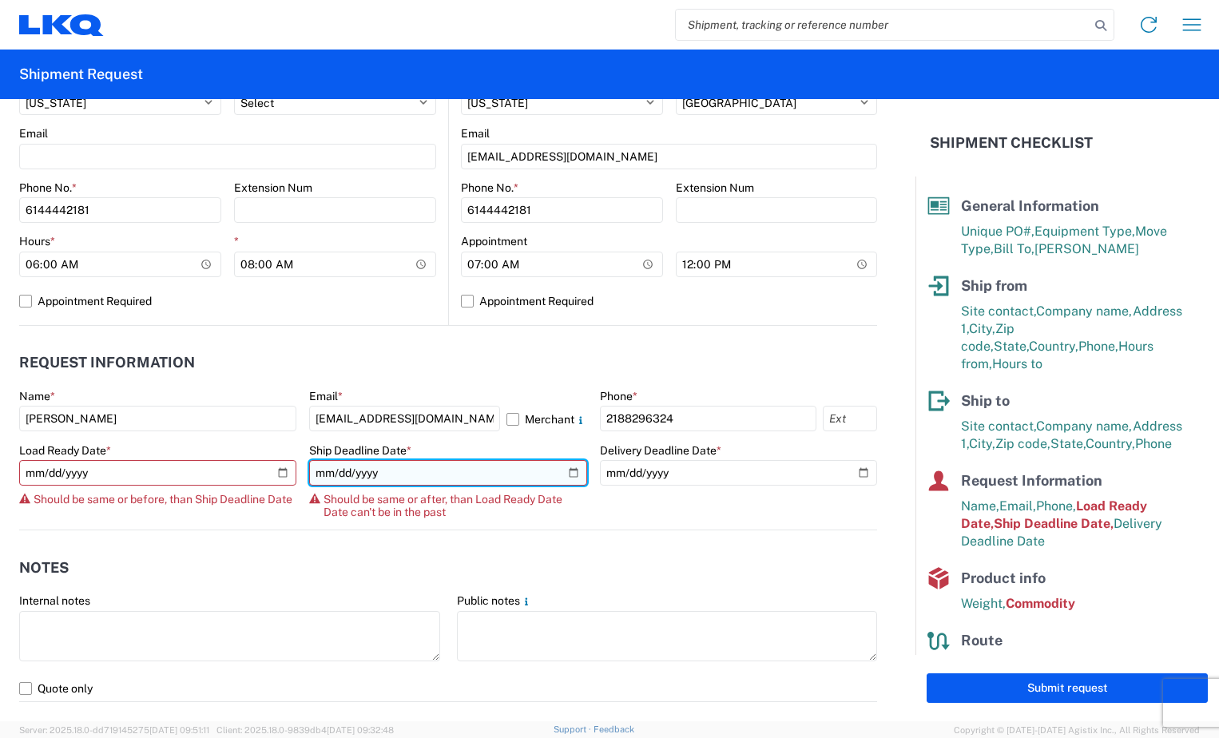
click at [564, 475] on input "[DATE]" at bounding box center [447, 473] width 277 height 26
type input "[DATE]"
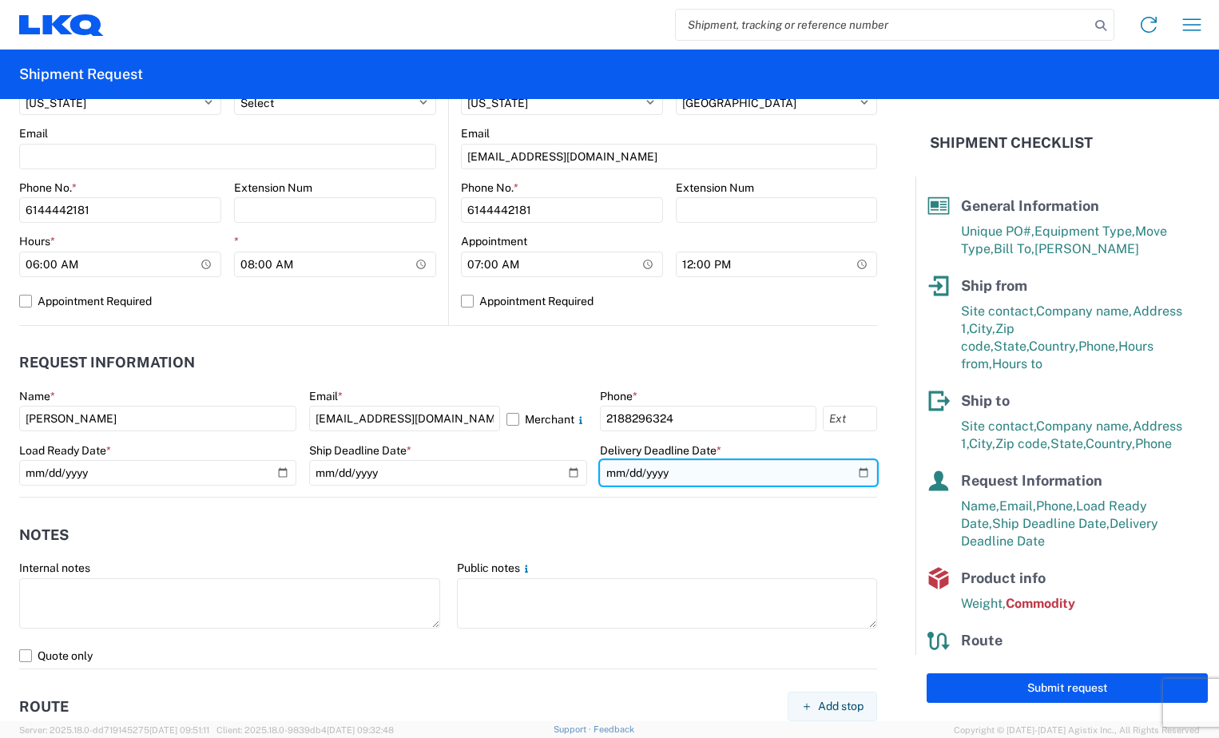
click at [844, 479] on input "[DATE]" at bounding box center [738, 473] width 277 height 26
type input "[DATE]"
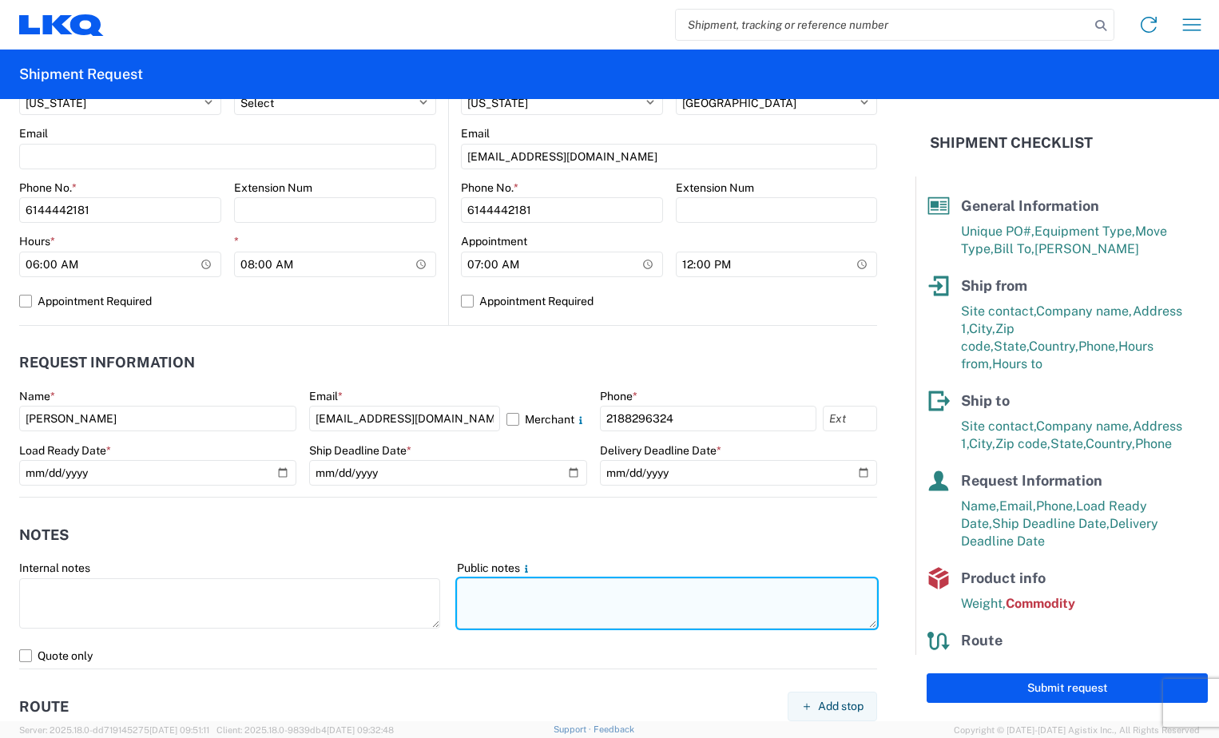
click at [641, 598] on textarea at bounding box center [667, 603] width 421 height 50
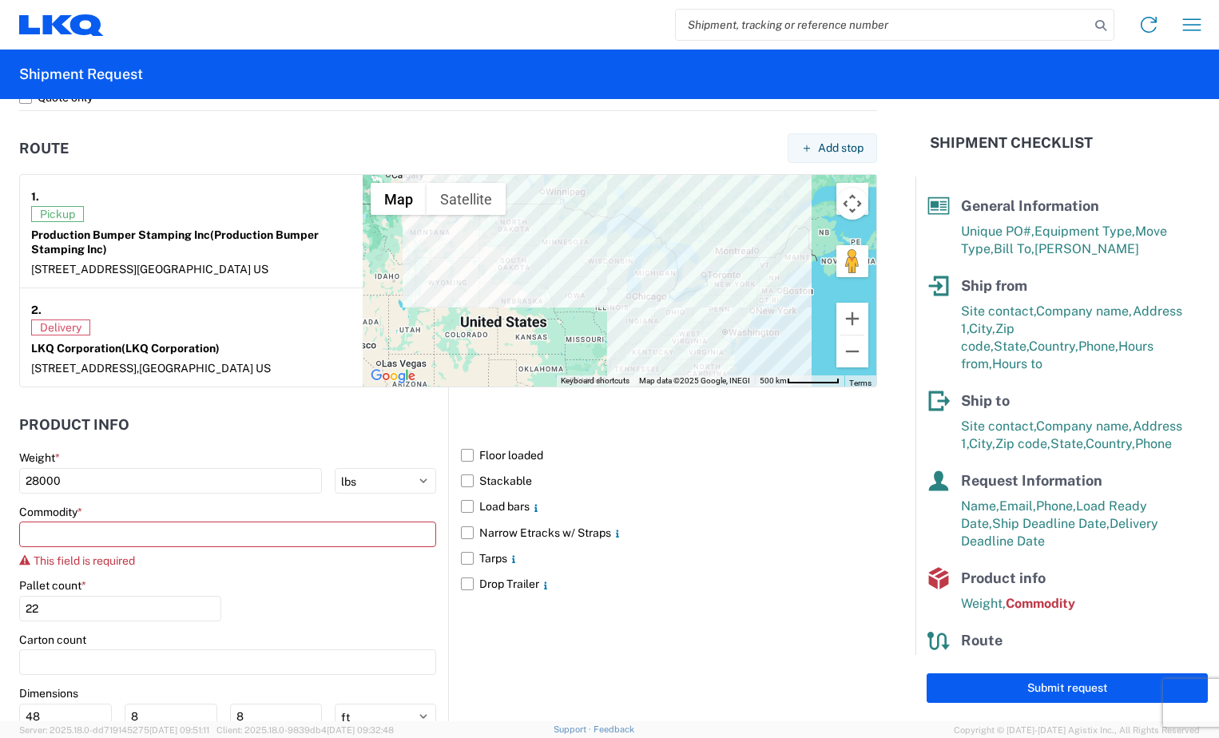
scroll to position [1198, 0]
type textarea "Must have e tracks two load straps and air ride."
click at [284, 542] on input at bounding box center [227, 534] width 417 height 26
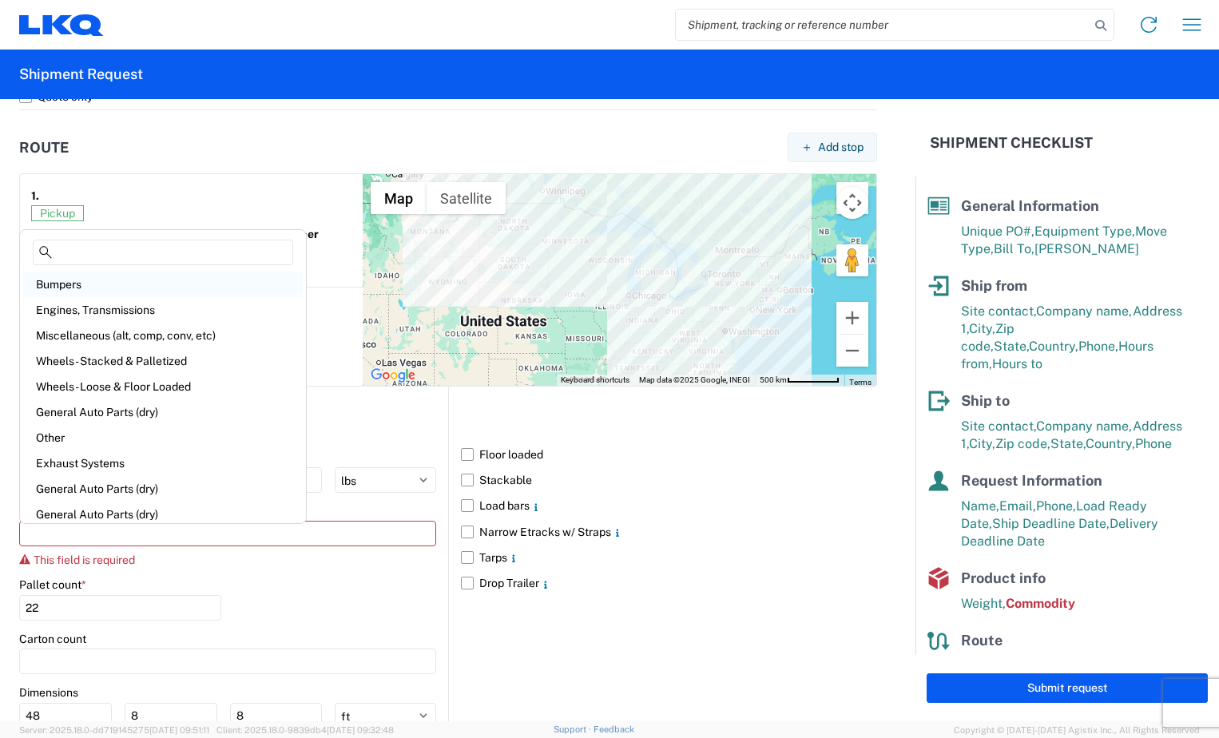
click at [185, 292] on div "Bumpers" at bounding box center [163, 285] width 280 height 26
type input "Bumpers"
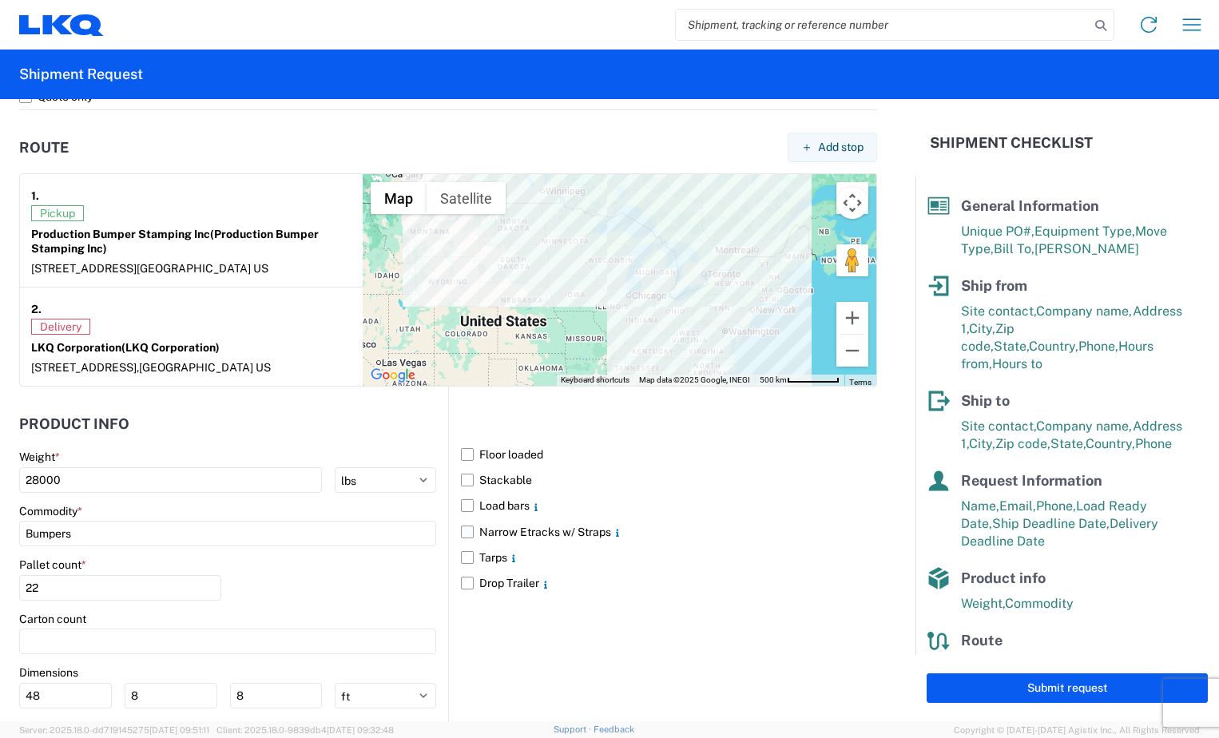
click at [462, 534] on label "Narrow Etracks w/ Straps" at bounding box center [669, 532] width 416 height 26
click at [0, 0] on input "Narrow Etracks w/ Straps" at bounding box center [0, 0] width 0 height 0
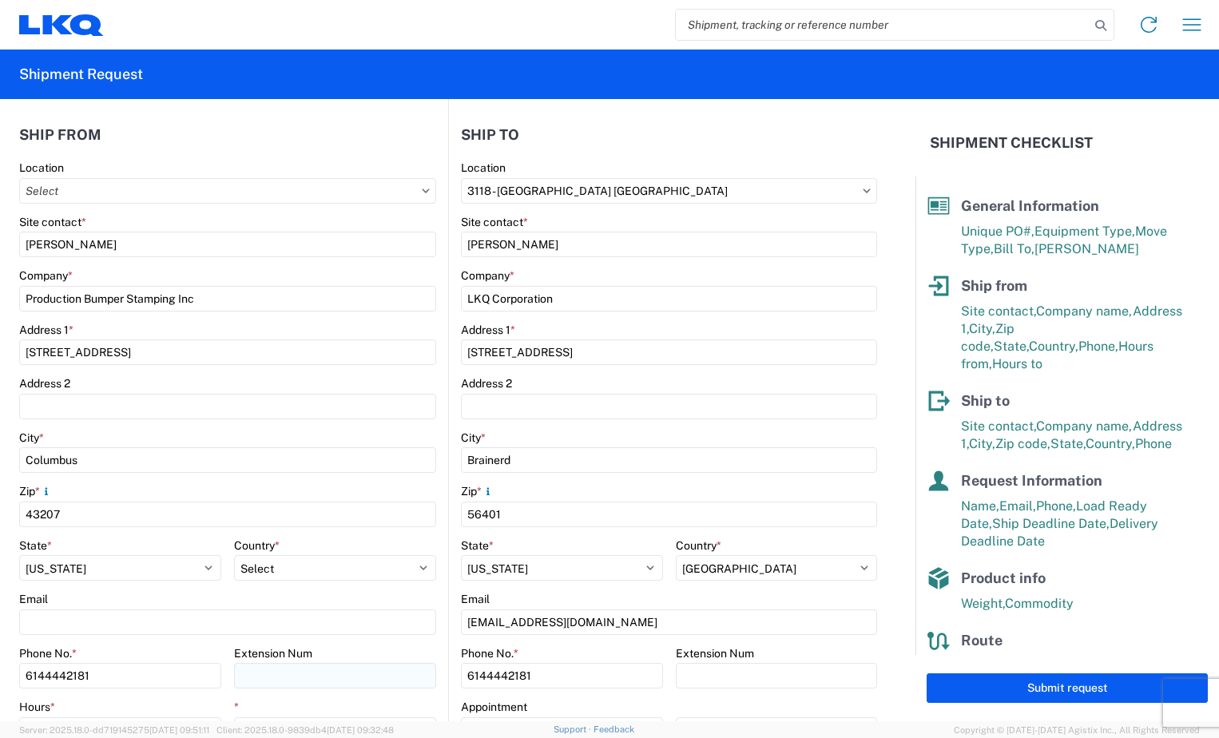
scroll to position [0, 0]
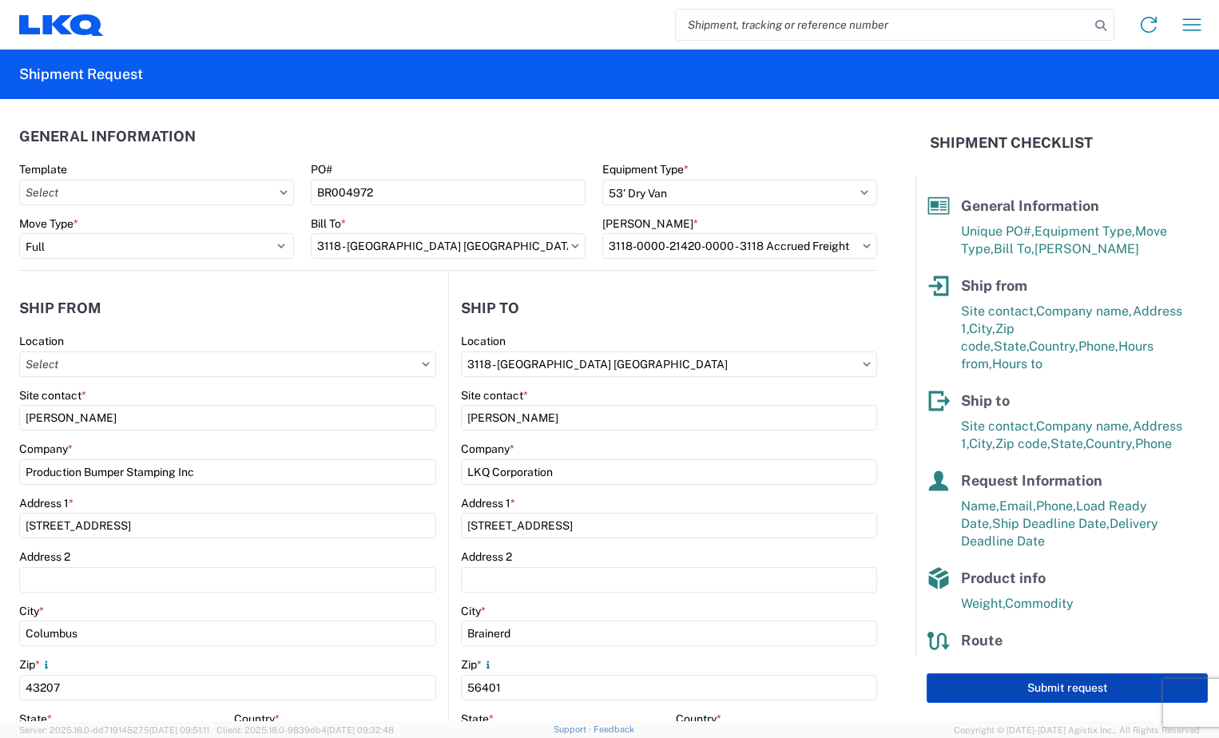
click at [1055, 686] on button "Submit request" at bounding box center [1067, 689] width 281 height 30
select select "US"
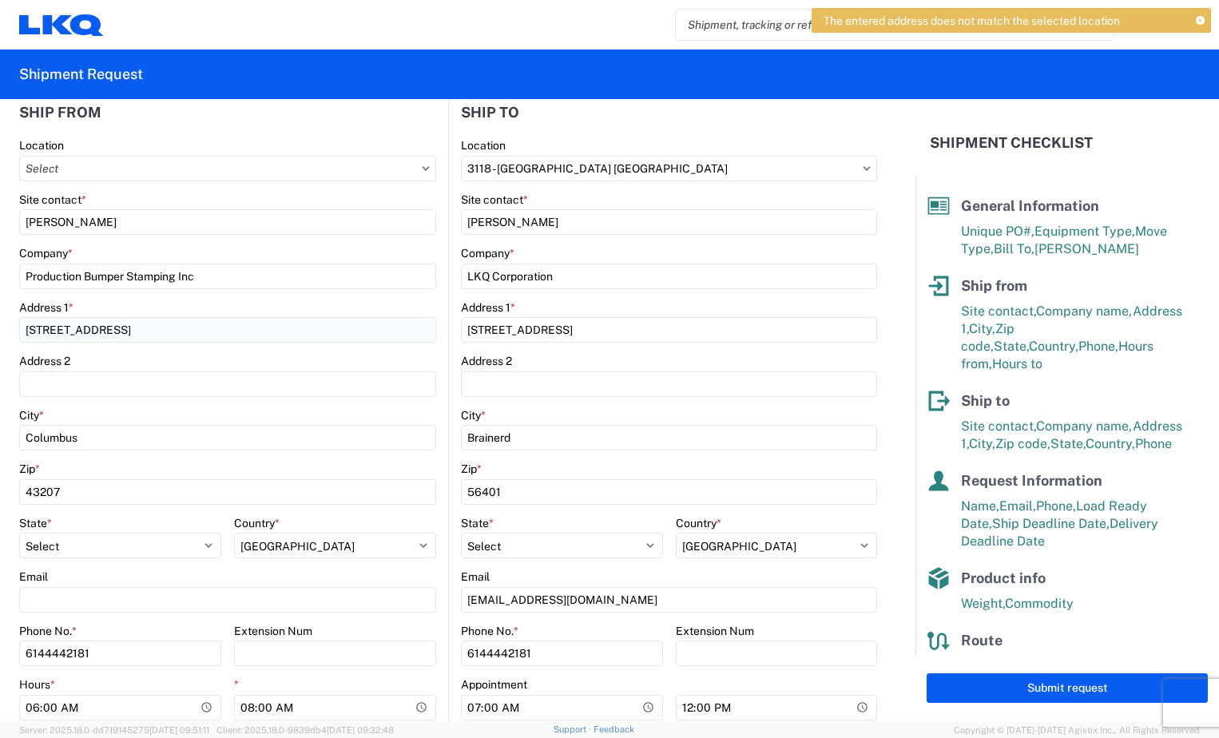
scroll to position [240, 0]
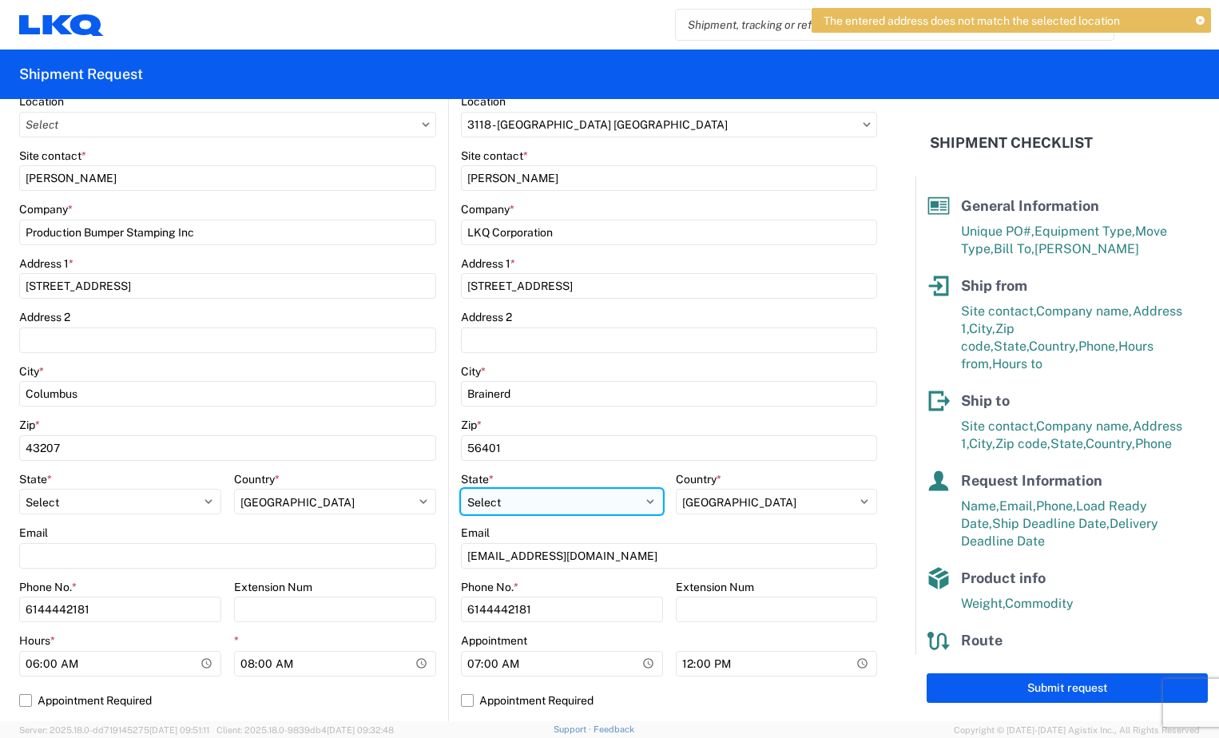
click at [639, 508] on select "Select [US_STATE] [US_STATE] [US_STATE] [US_STATE] Armed Forces Americas Armed …" at bounding box center [562, 502] width 202 height 26
select select "MN"
click at [461, 489] on select "Select [US_STATE] [US_STATE] [US_STATE] [US_STATE] Armed Forces Americas Armed …" at bounding box center [562, 502] width 202 height 26
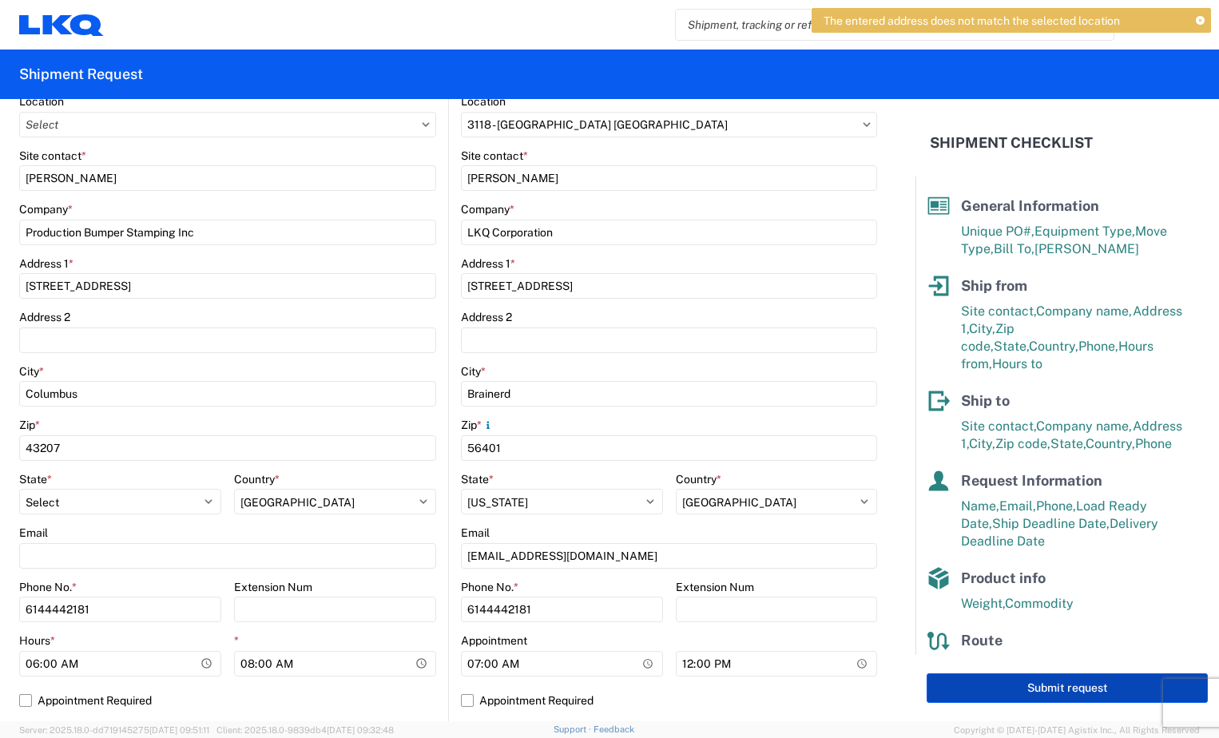
click at [950, 688] on button "Submit request" at bounding box center [1067, 689] width 281 height 30
